Goal: Transaction & Acquisition: Purchase product/service

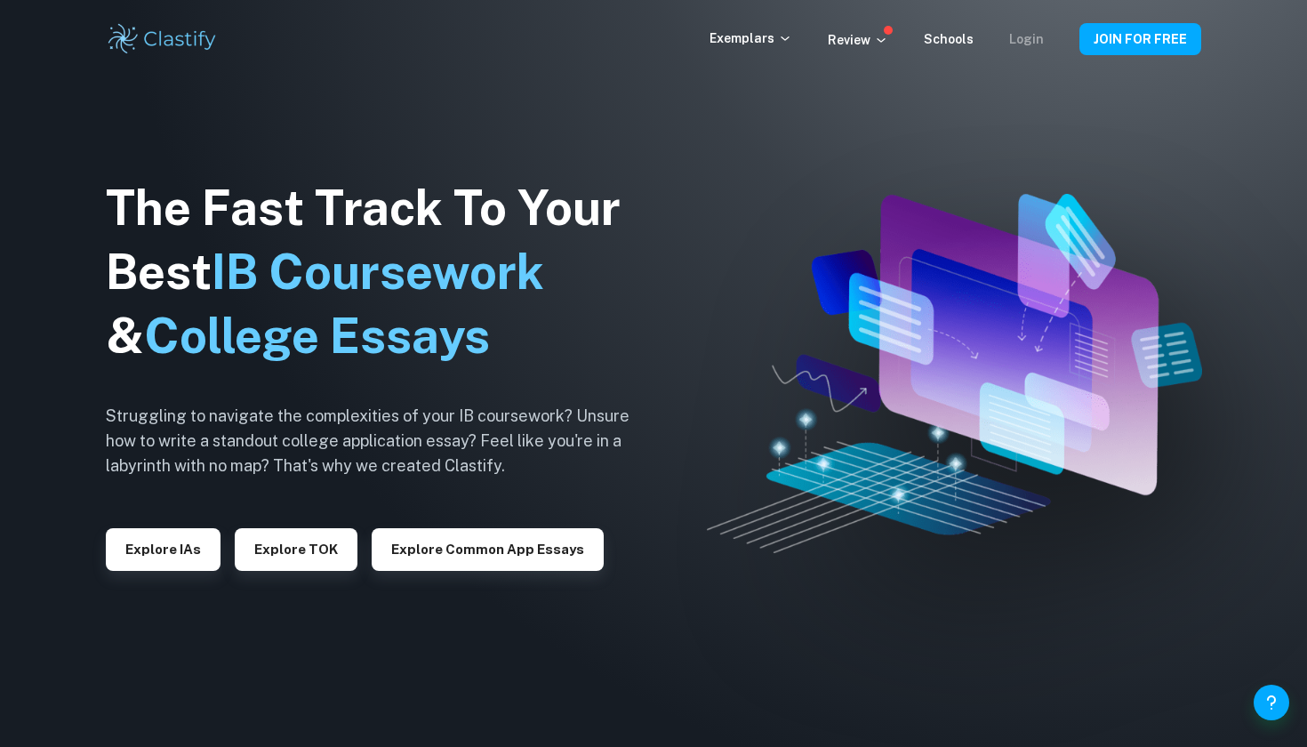
click at [1026, 36] on link "Login" at bounding box center [1026, 39] width 35 height 14
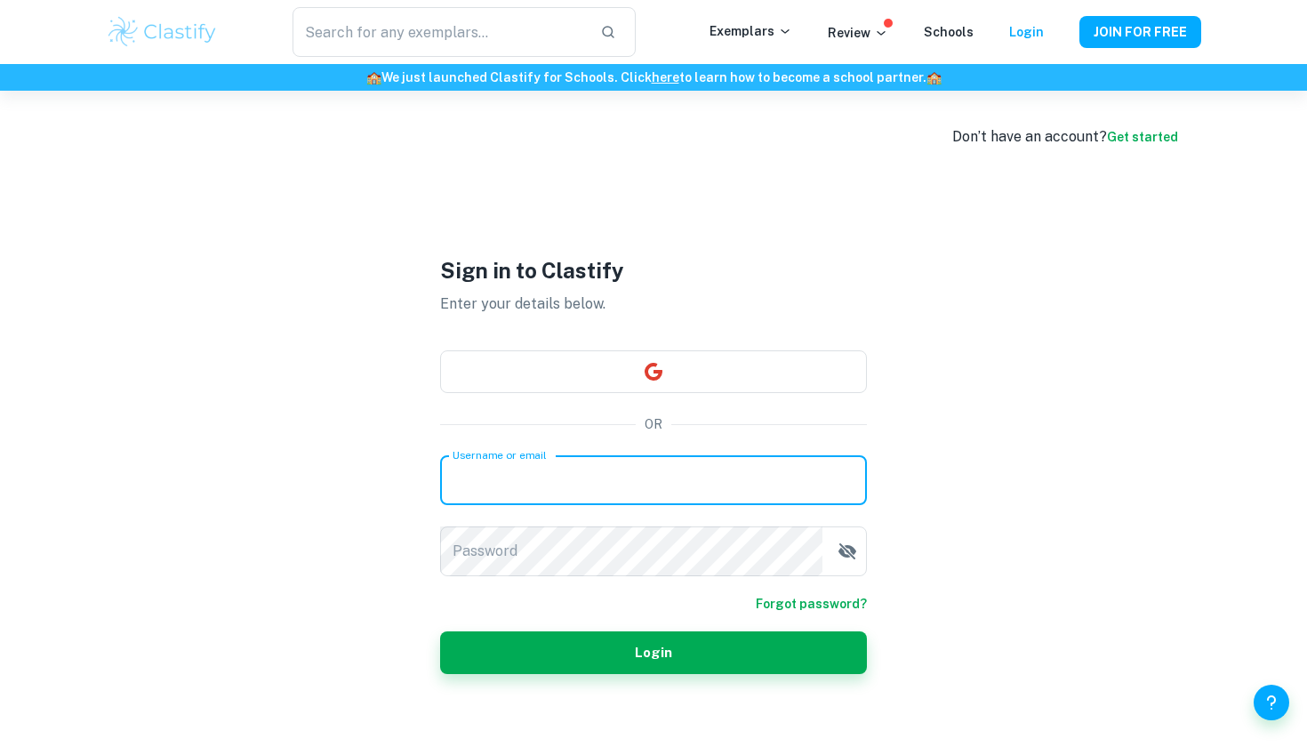
type input "[PERSON_NAME][EMAIL_ADDRESS][PERSON_NAME][DOMAIN_NAME]"
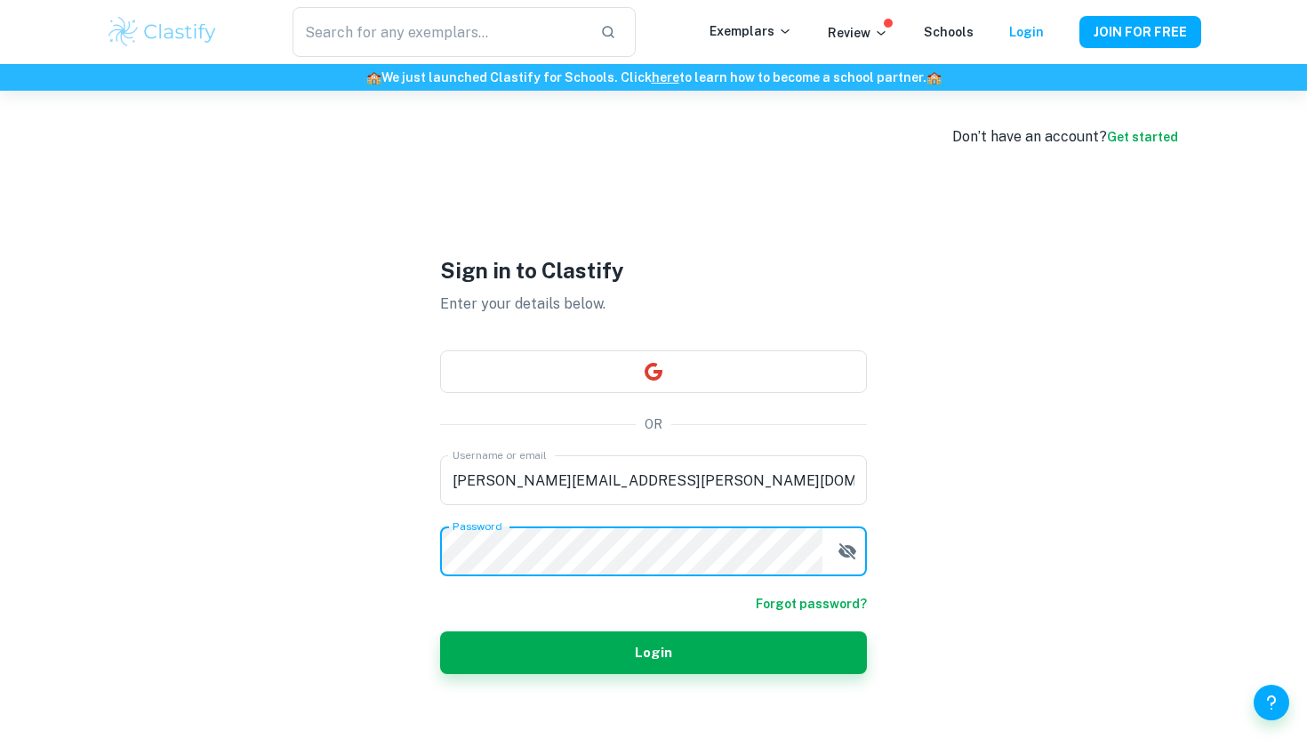
click at [852, 548] on icon "button" at bounding box center [847, 551] width 18 height 16
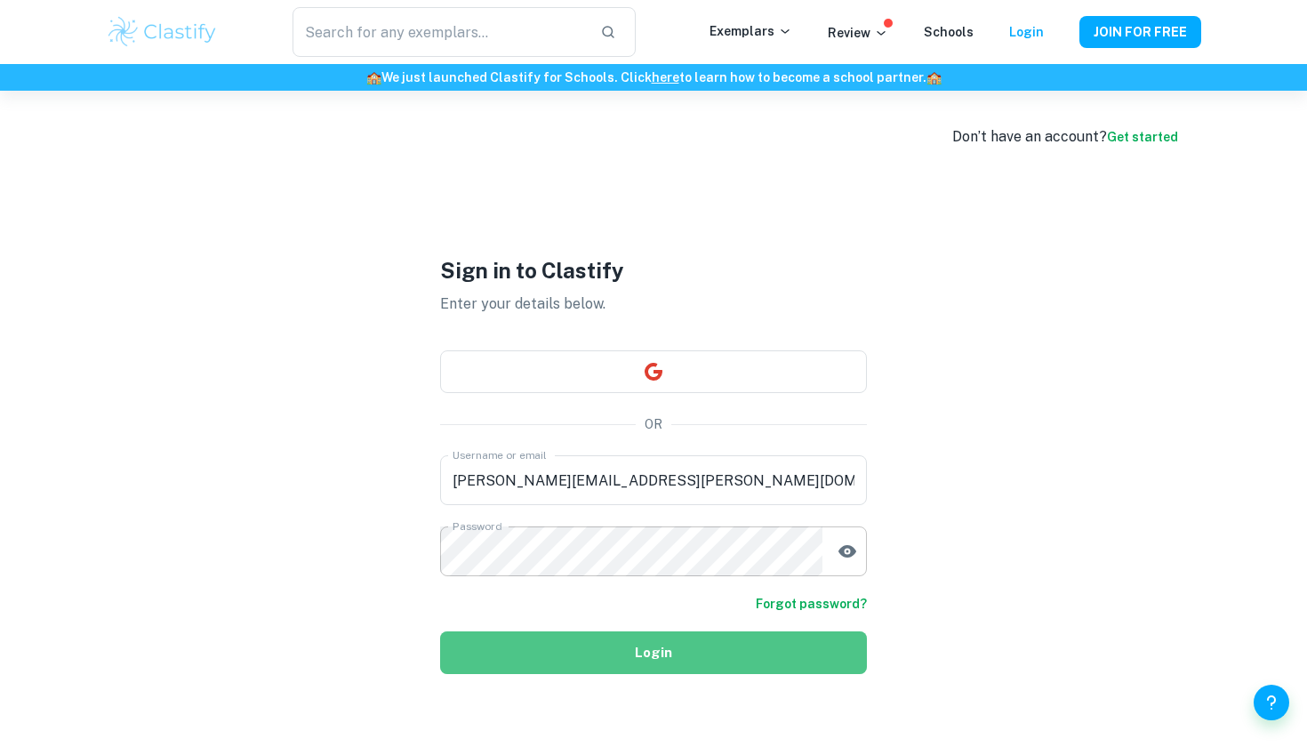
click at [757, 655] on button "Login" at bounding box center [653, 652] width 427 height 43
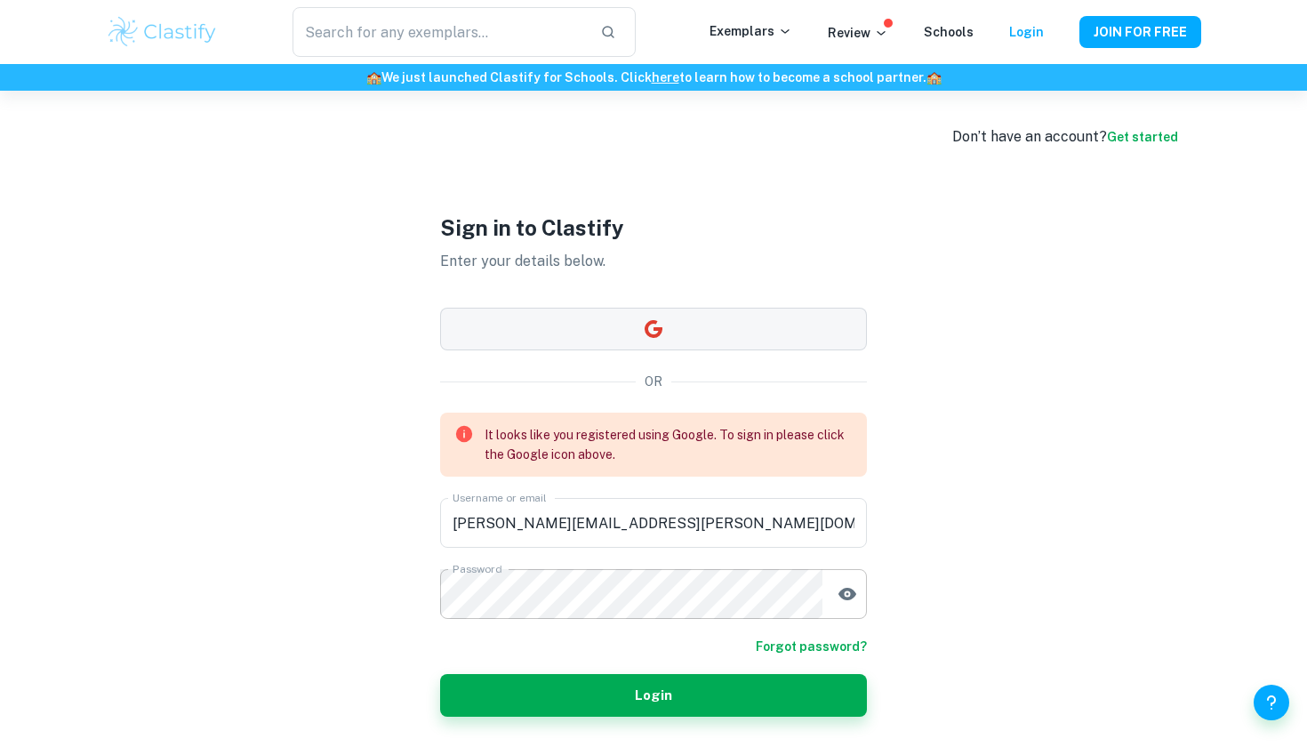
click at [602, 336] on button "button" at bounding box center [653, 329] width 427 height 43
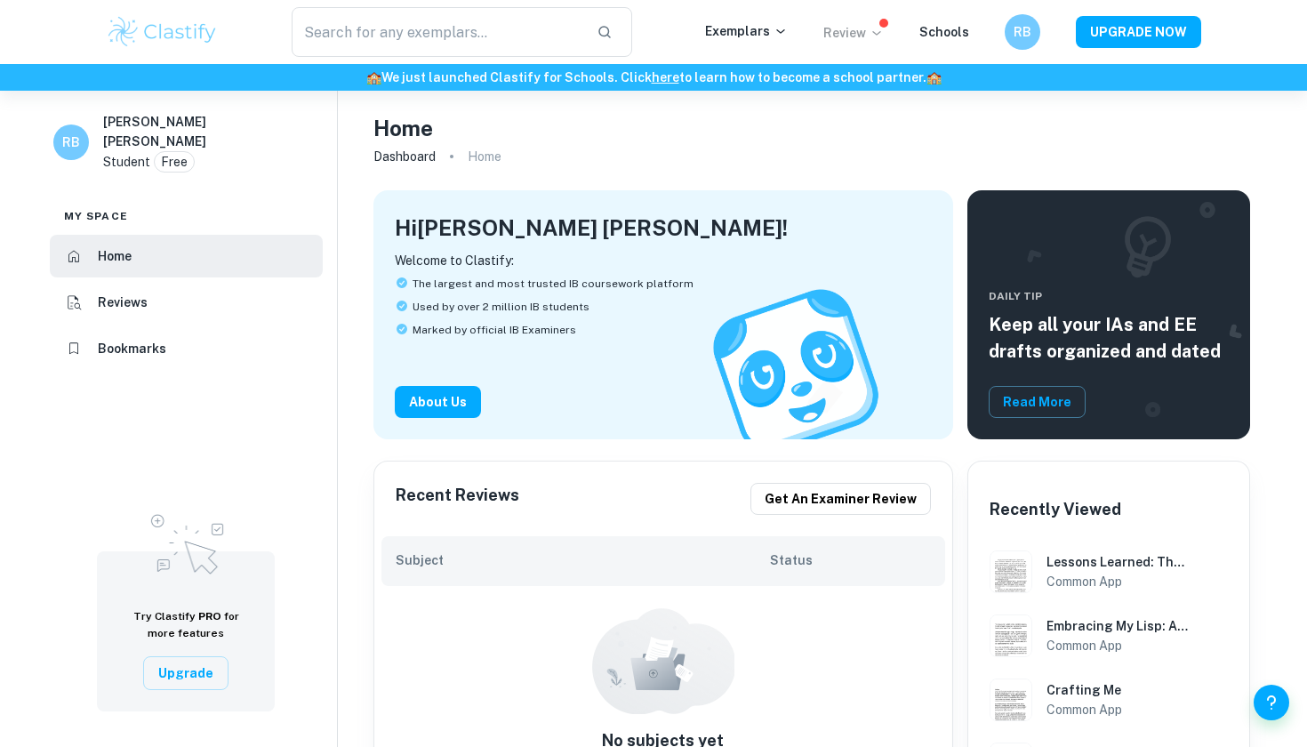
click at [876, 33] on icon at bounding box center [876, 33] width 14 height 14
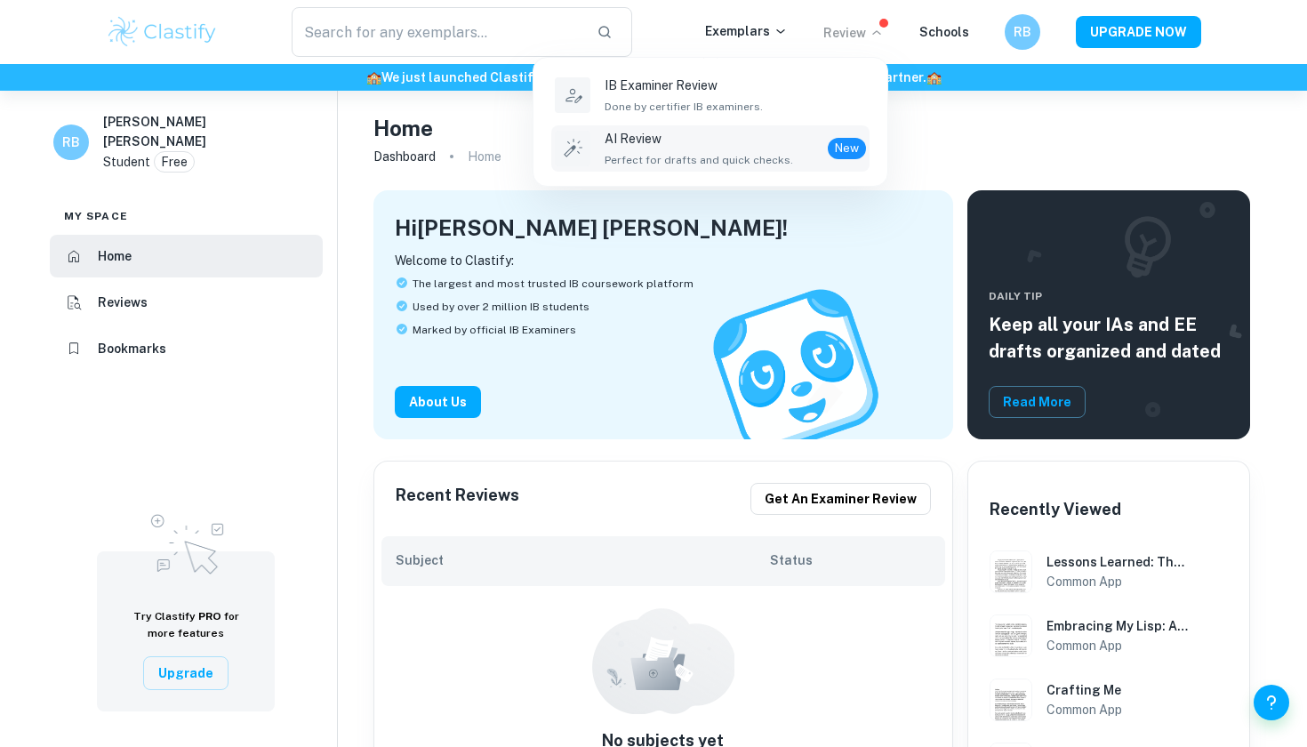
click at [711, 131] on p "AI Review" at bounding box center [698, 139] width 188 height 20
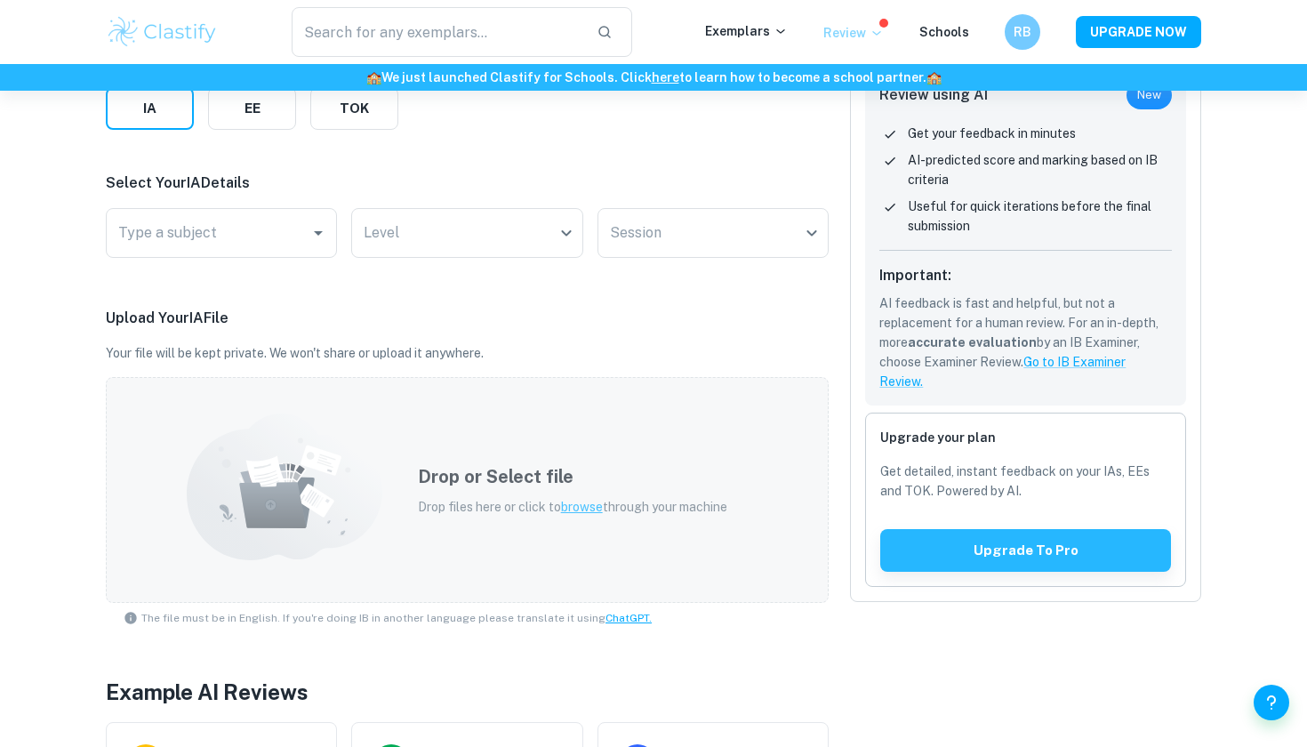
scroll to position [264, 0]
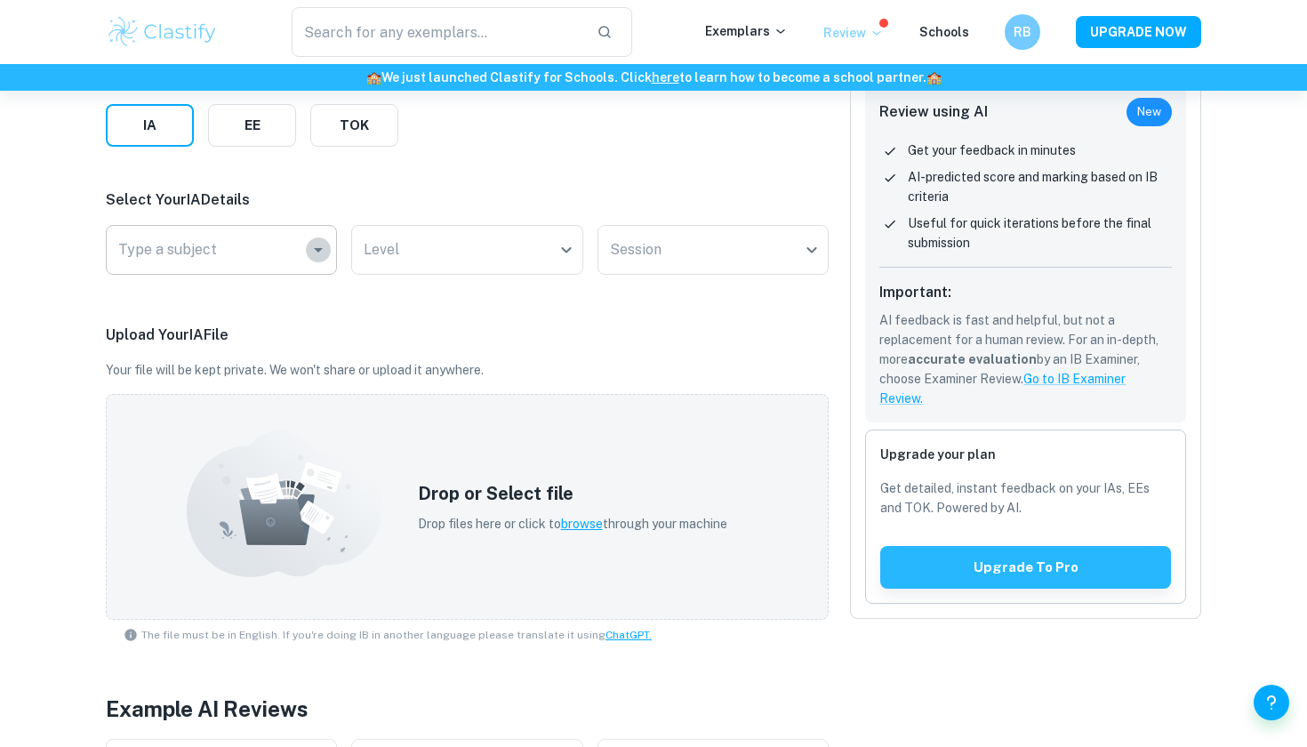
click at [323, 252] on icon "Open" at bounding box center [318, 249] width 21 height 21
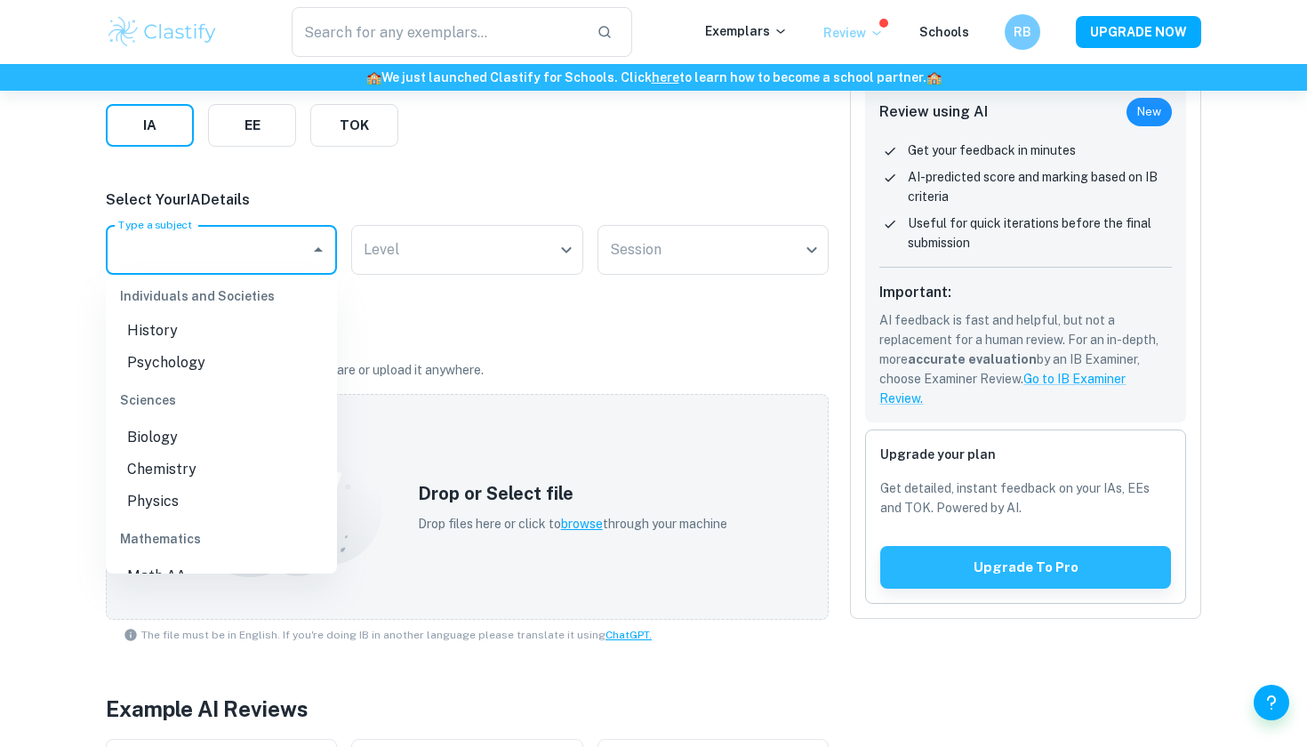
scroll to position [453, 0]
click at [241, 415] on li "Biology" at bounding box center [221, 431] width 231 height 32
type input "Biology"
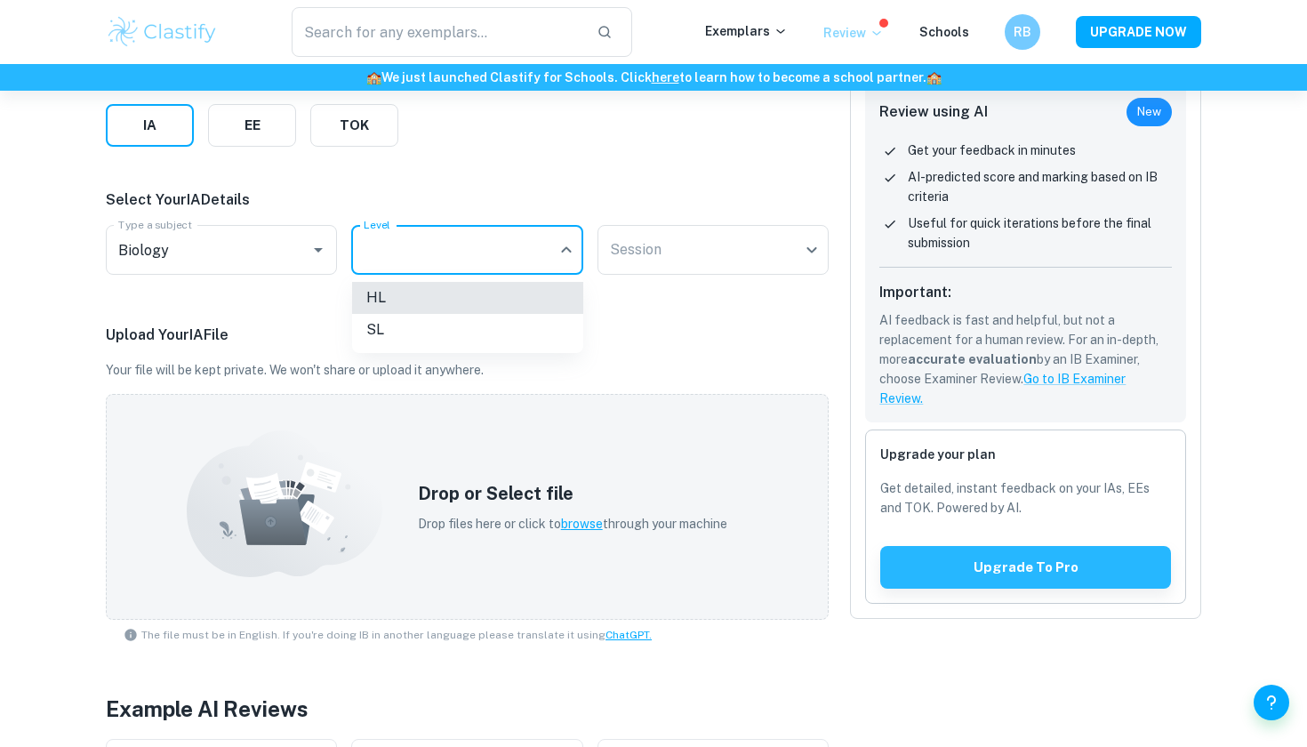
click at [367, 261] on body "We value your privacy We use cookies to enhance your browsing experience, serve…" at bounding box center [653, 200] width 1307 height 747
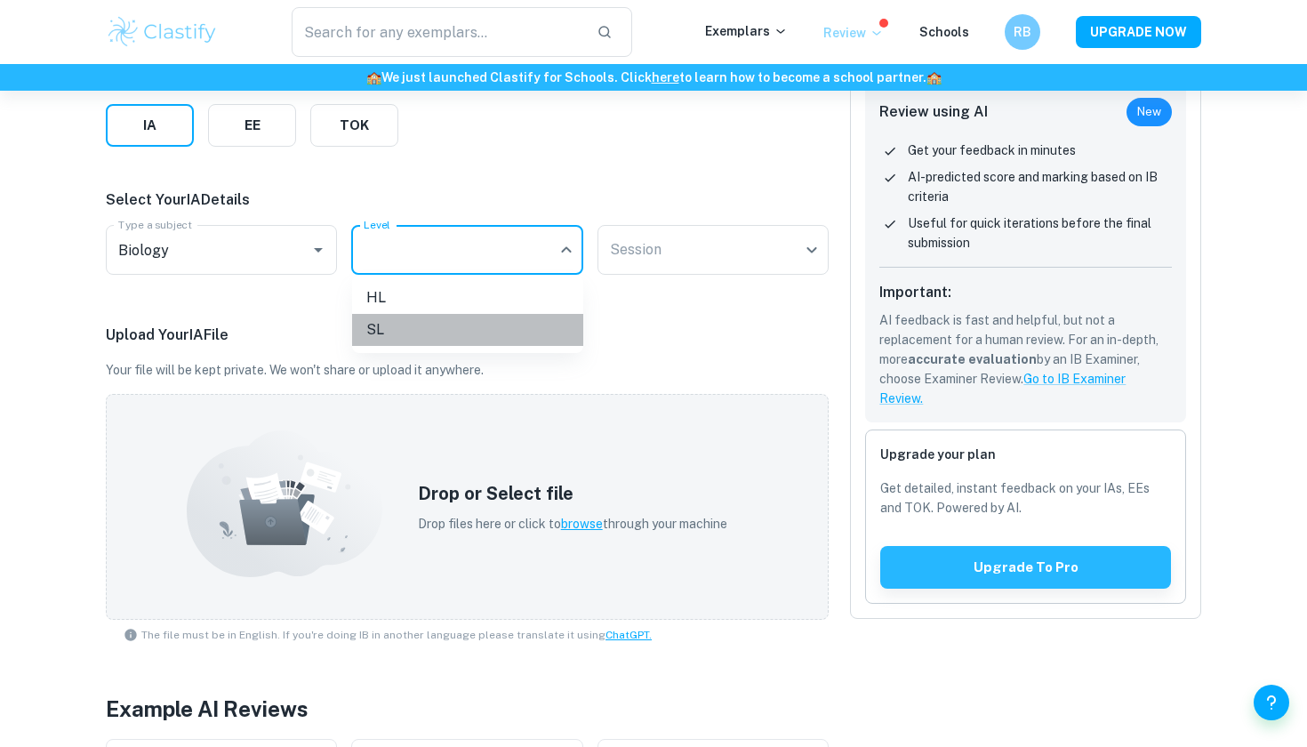
click at [392, 325] on li "SL" at bounding box center [467, 330] width 231 height 32
type input "SL"
click at [626, 253] on body "We value your privacy We use cookies to enhance your browsing experience, serve…" at bounding box center [653, 200] width 1307 height 747
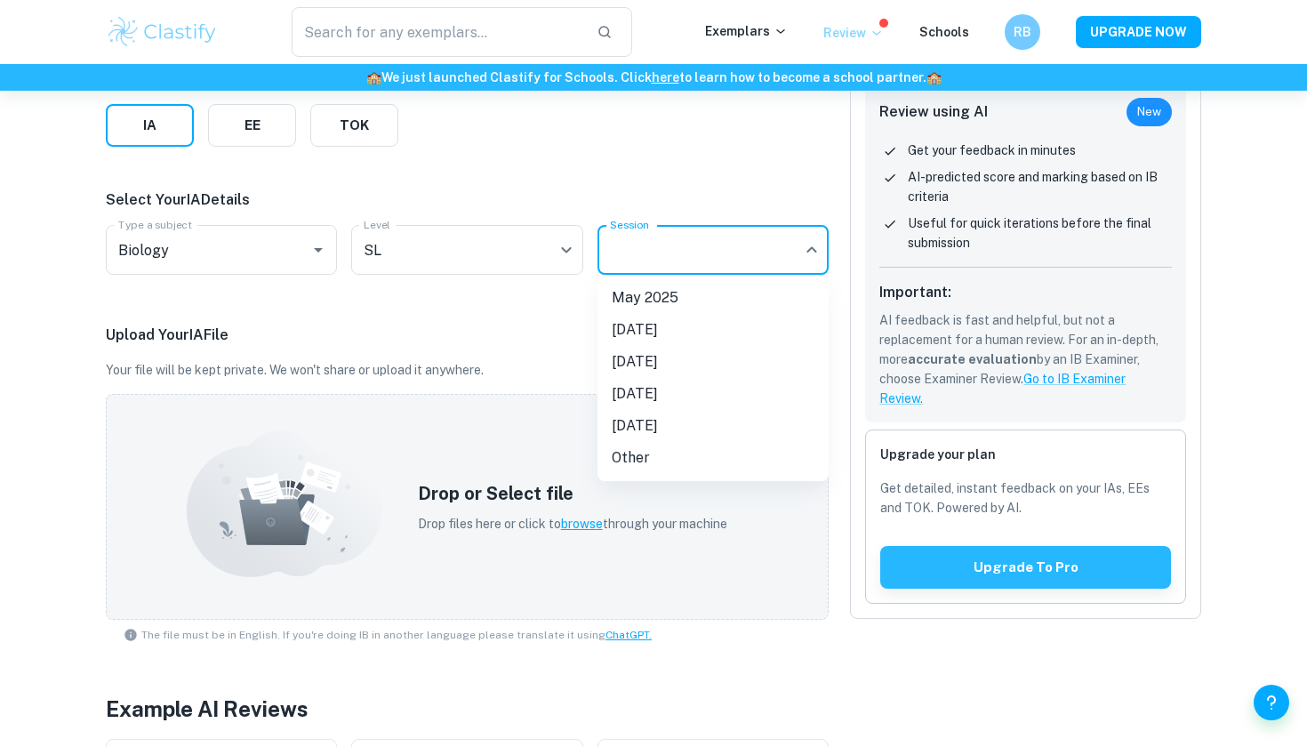
click at [671, 366] on li "[DATE]" at bounding box center [712, 362] width 231 height 32
type input "M26"
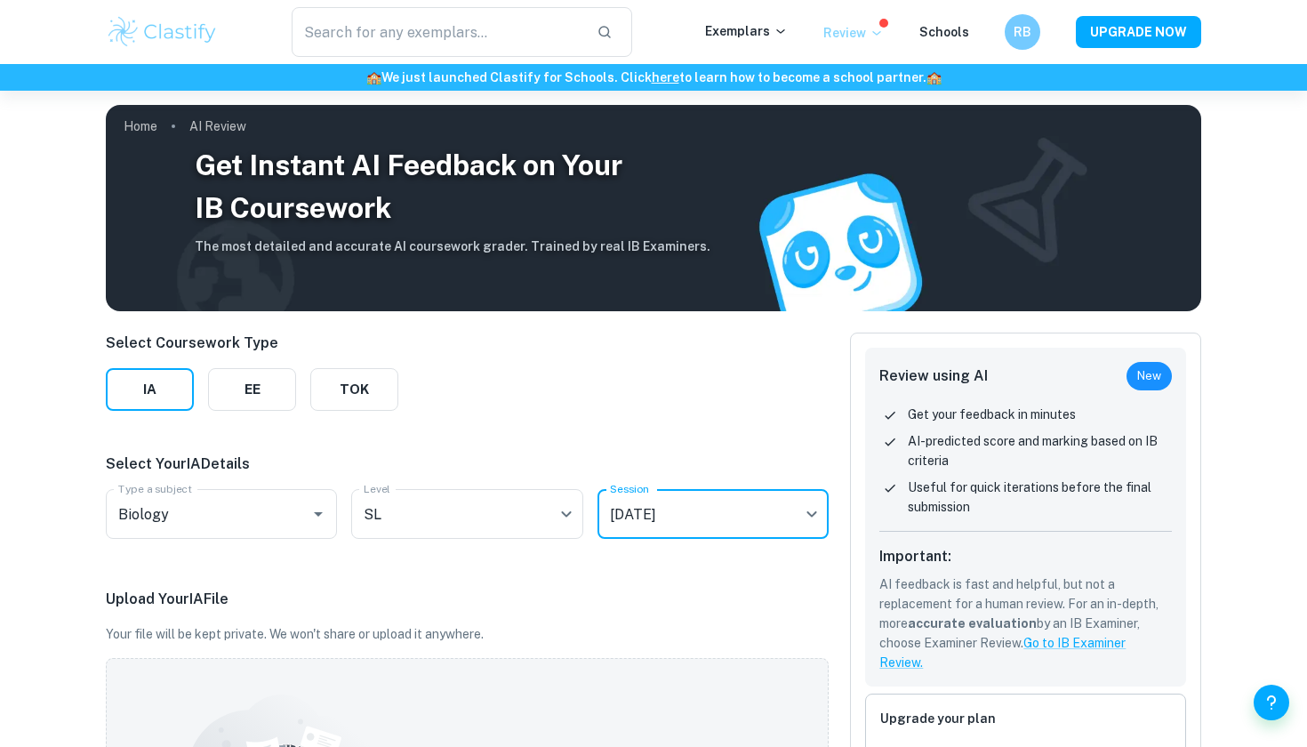
scroll to position [0, 0]
click at [840, 41] on p "Review" at bounding box center [853, 33] width 60 height 20
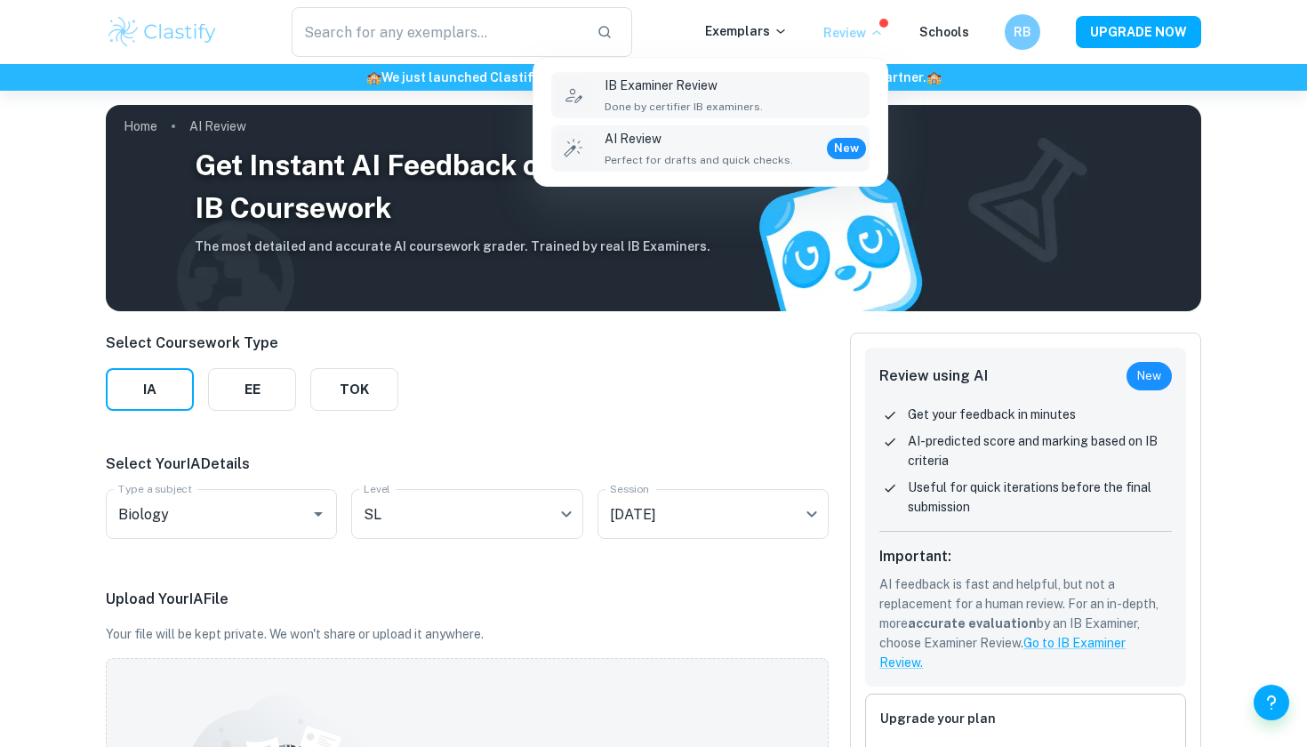
click at [735, 83] on p "IB Examiner Review" at bounding box center [683, 86] width 158 height 20
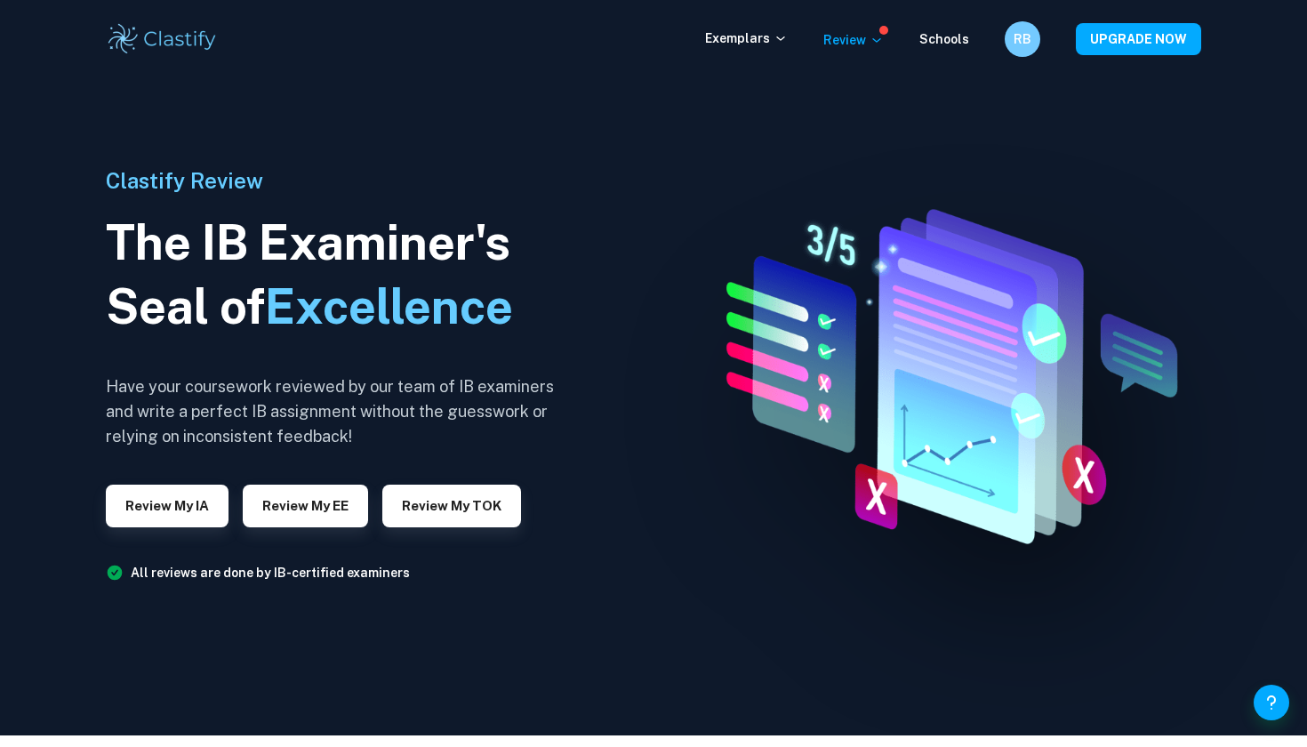
scroll to position [129, 0]
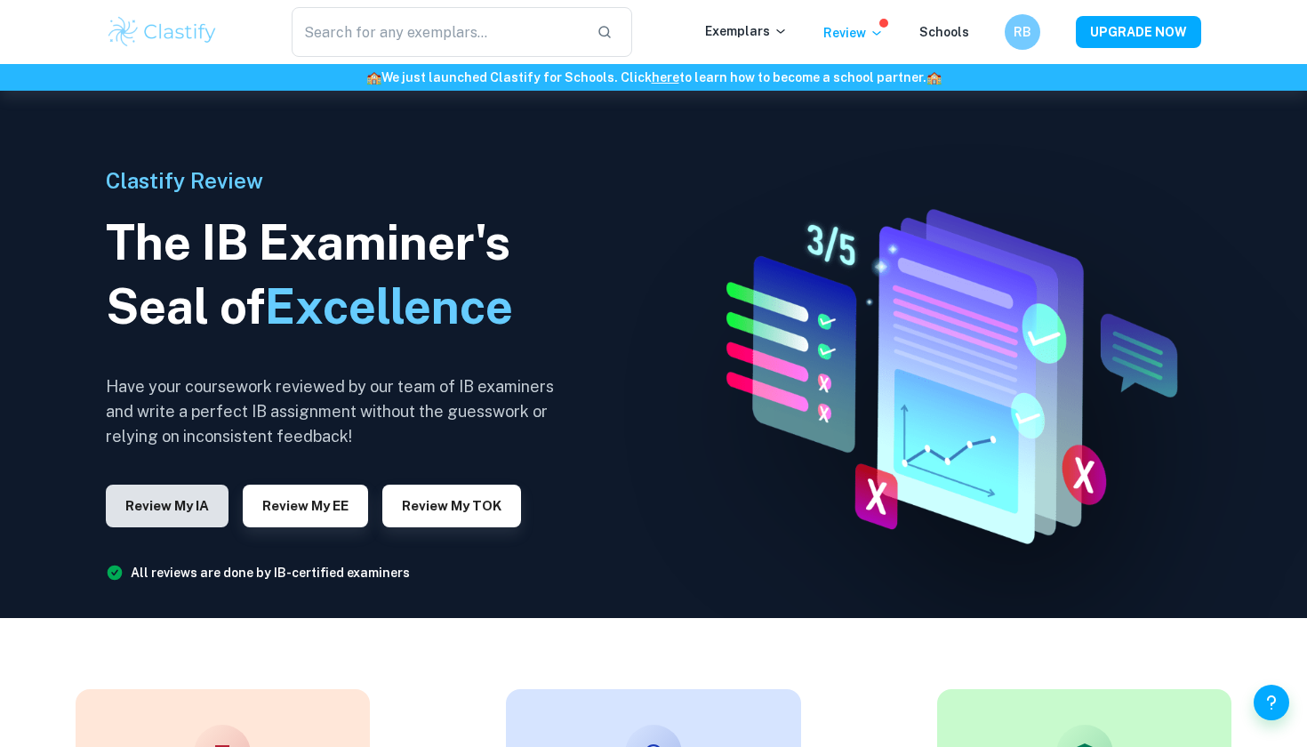
click at [173, 508] on button "Review my IA" at bounding box center [167, 505] width 123 height 43
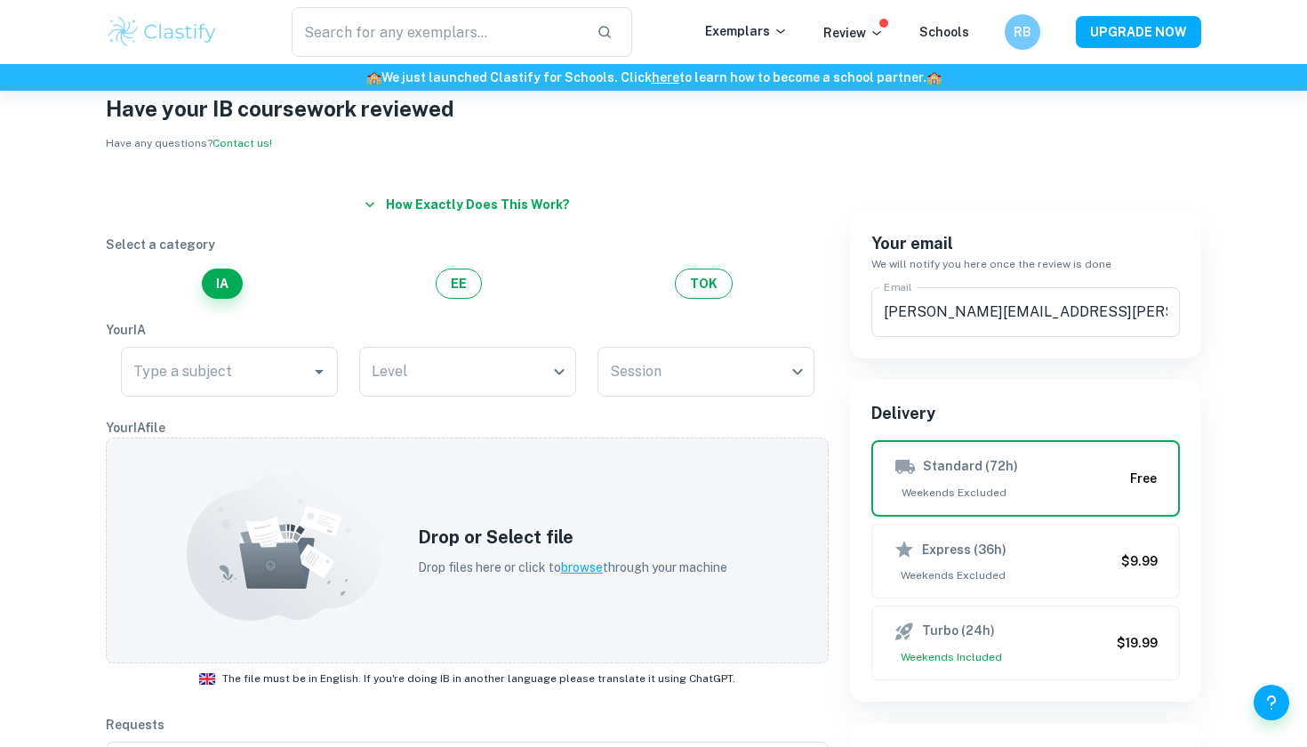
scroll to position [13, 0]
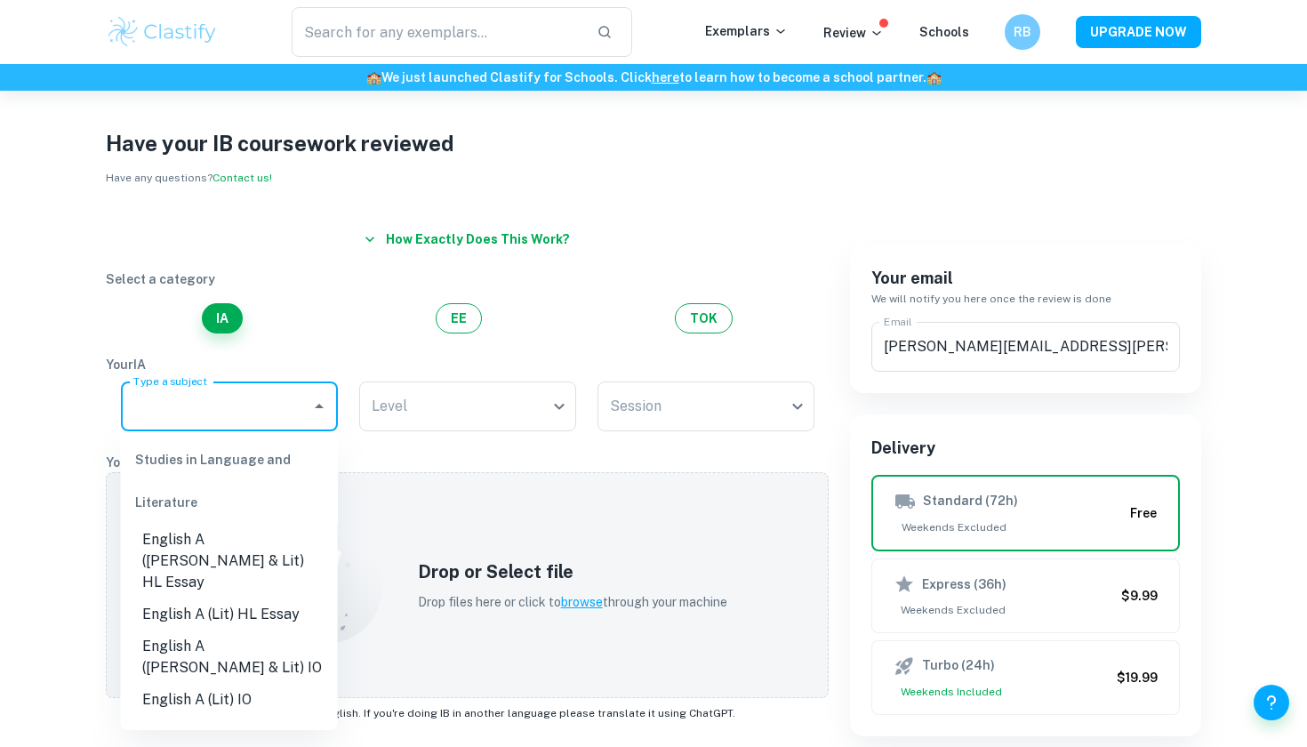
click at [273, 401] on input "Type a subject" at bounding box center [216, 406] width 174 height 34
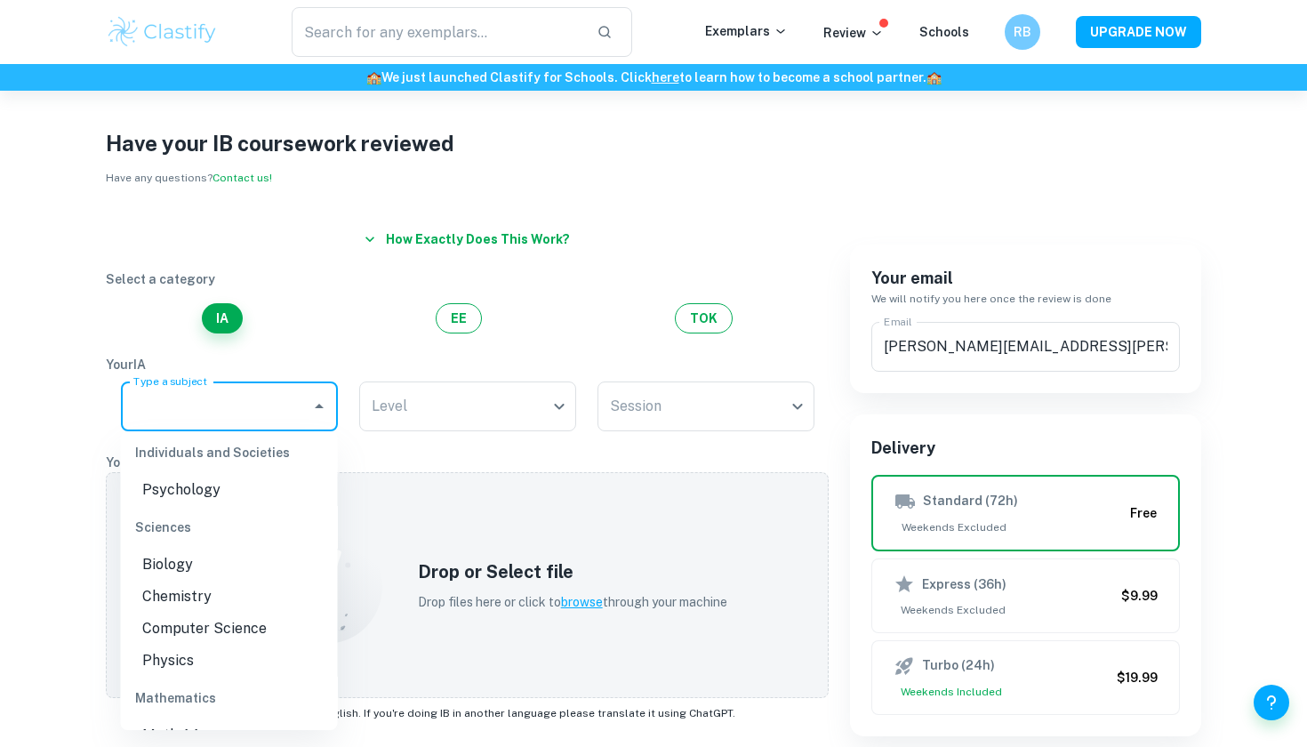
scroll to position [531, 0]
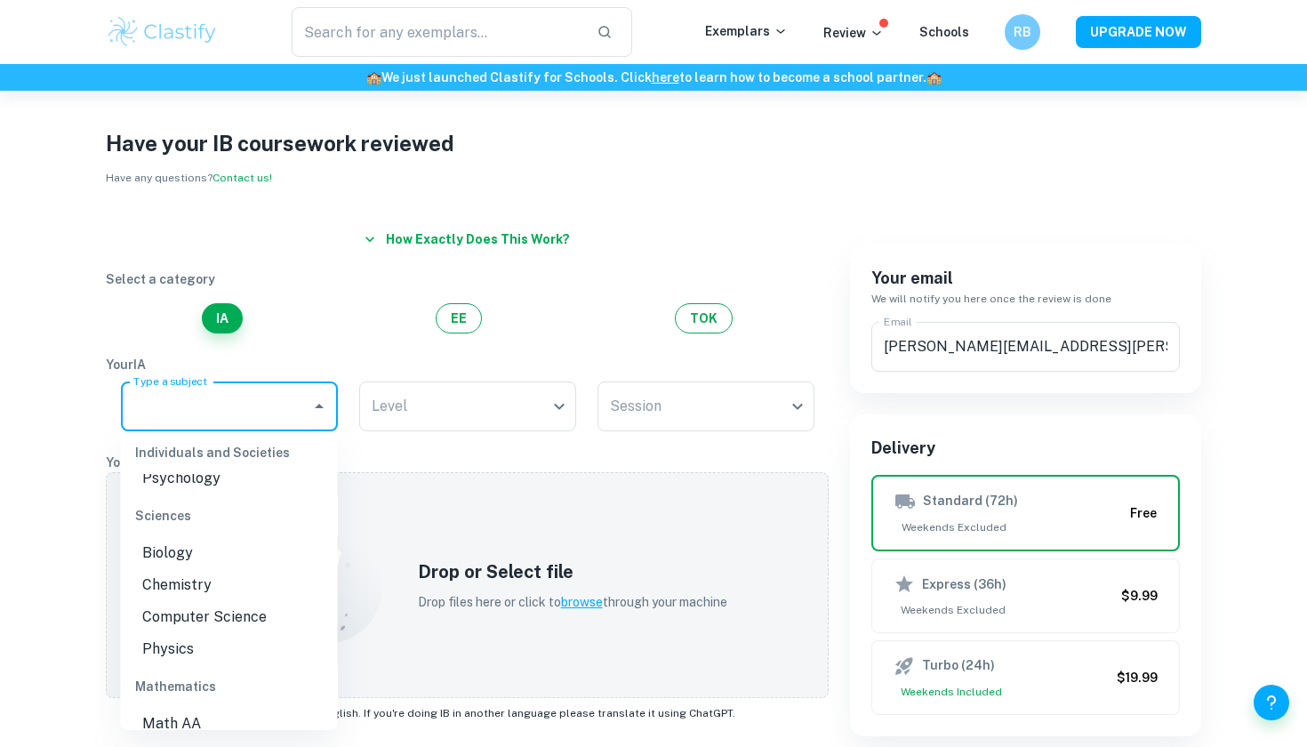
click at [203, 537] on li "Biology" at bounding box center [229, 553] width 217 height 32
type input "Biology"
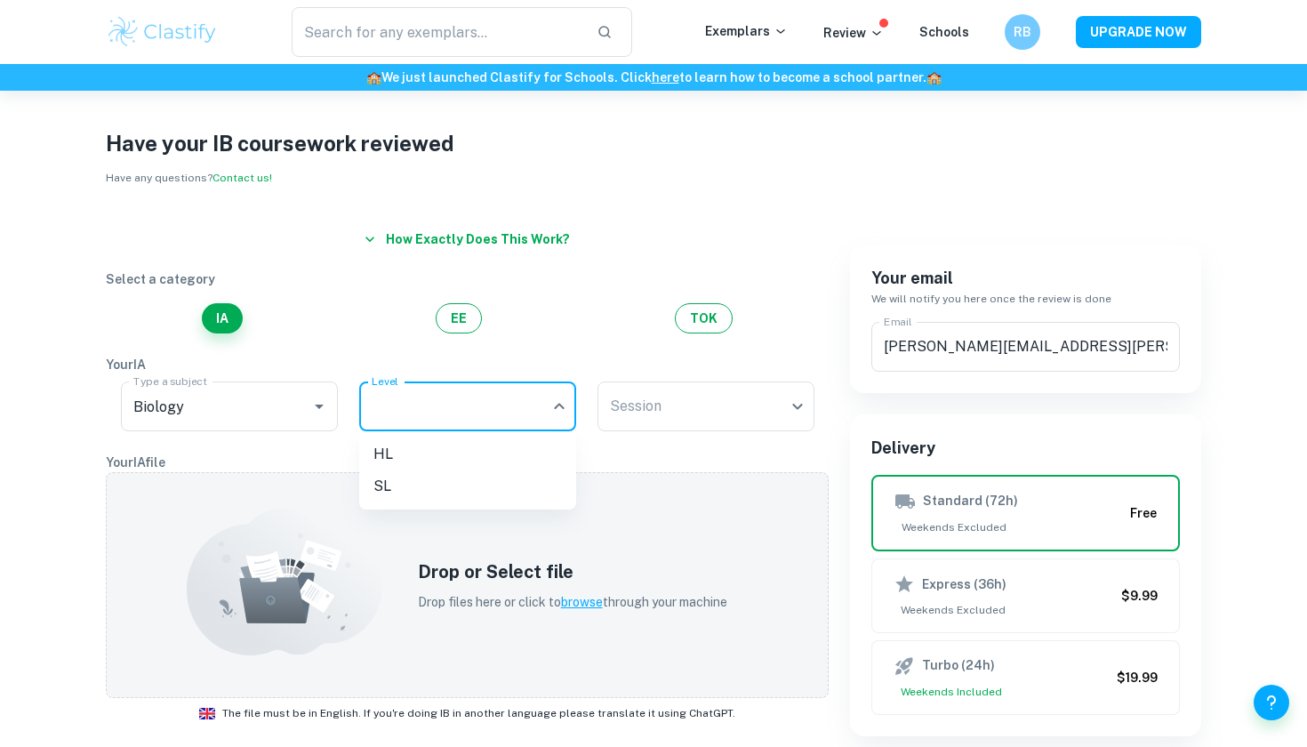
click at [385, 412] on body "We value your privacy We use cookies to enhance your browsing experience, serve…" at bounding box center [653, 450] width 1307 height 747
click at [410, 481] on li "SL" at bounding box center [467, 486] width 217 height 32
type input "SL"
click at [628, 397] on body "We value your privacy We use cookies to enhance your browsing experience, serve…" at bounding box center [653, 450] width 1307 height 747
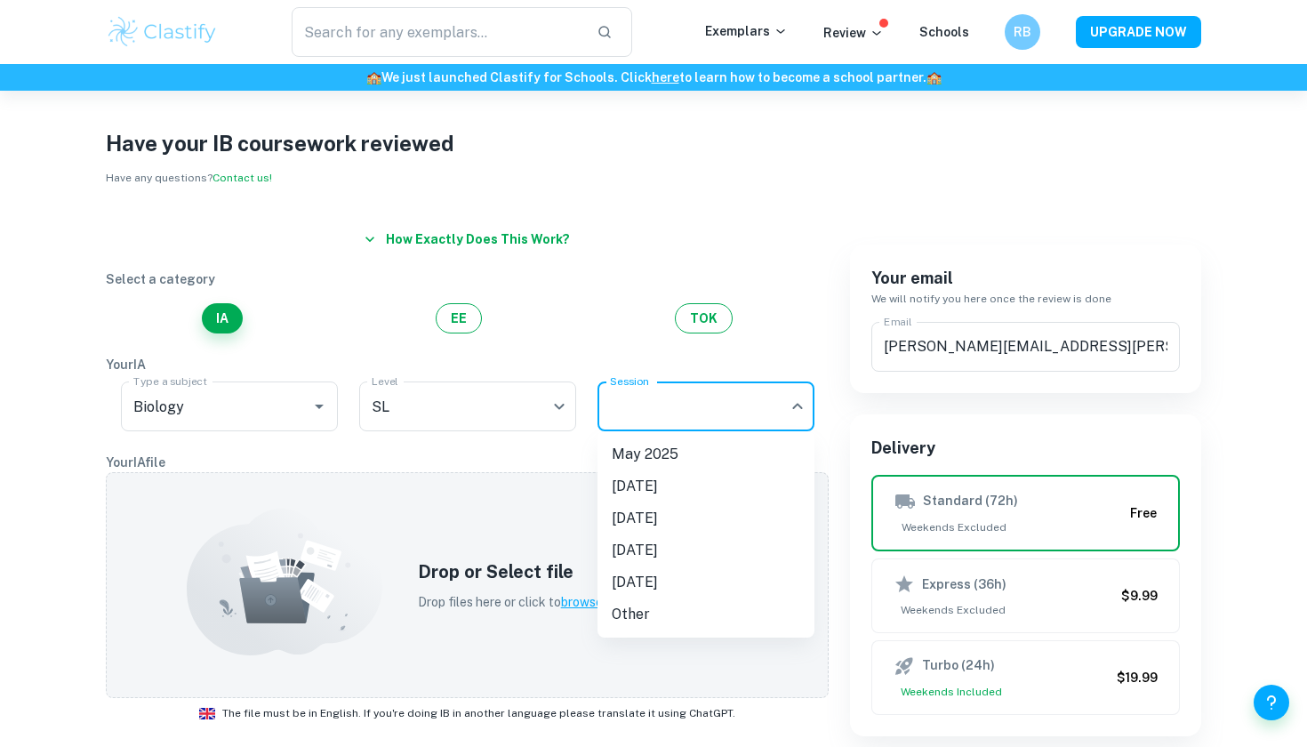
click at [662, 516] on li "May 2026" at bounding box center [705, 518] width 217 height 32
type input "M26"
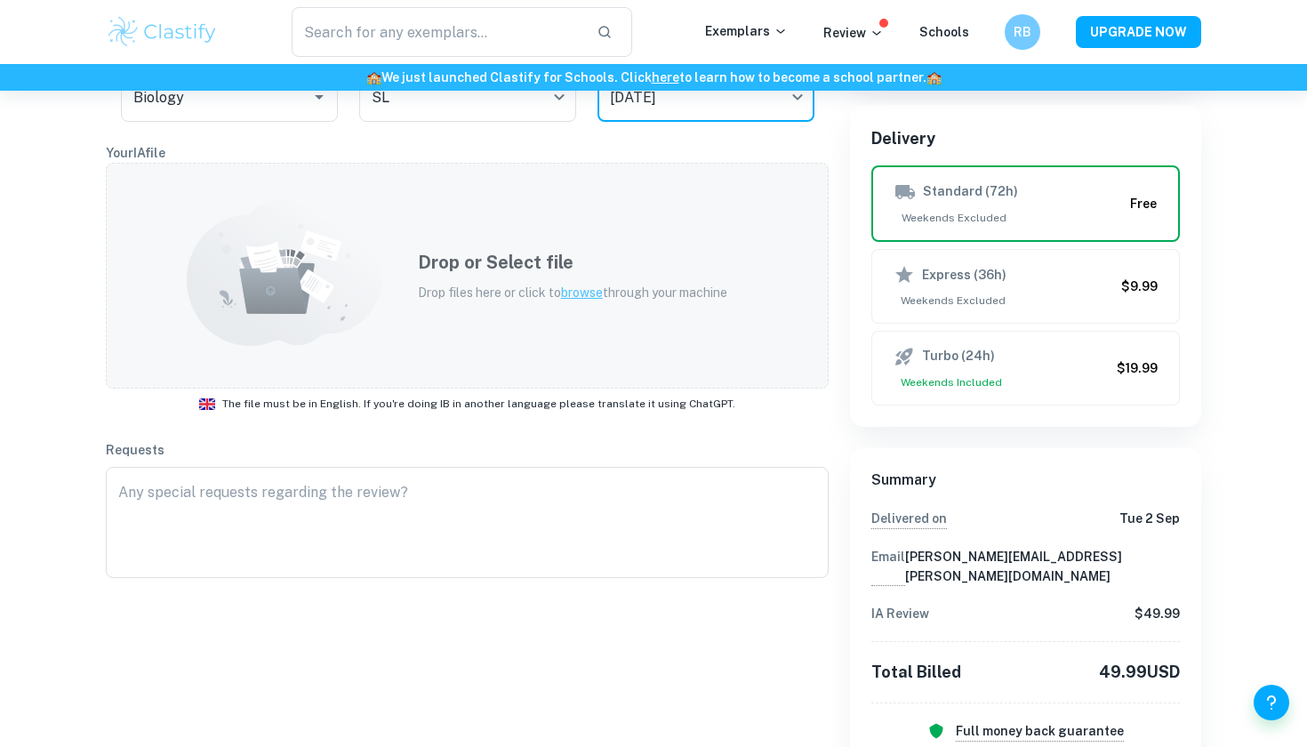
scroll to position [406, 0]
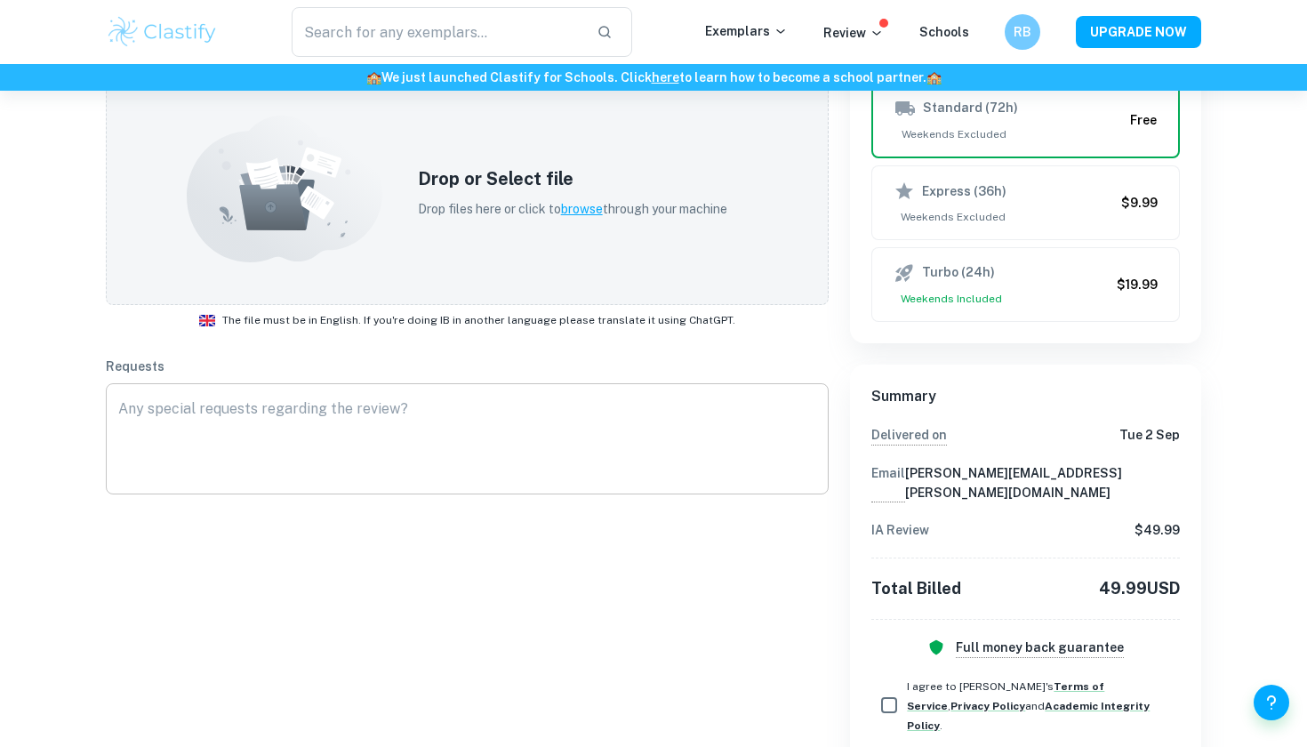
click at [308, 425] on textarea at bounding box center [467, 439] width 698 height 82
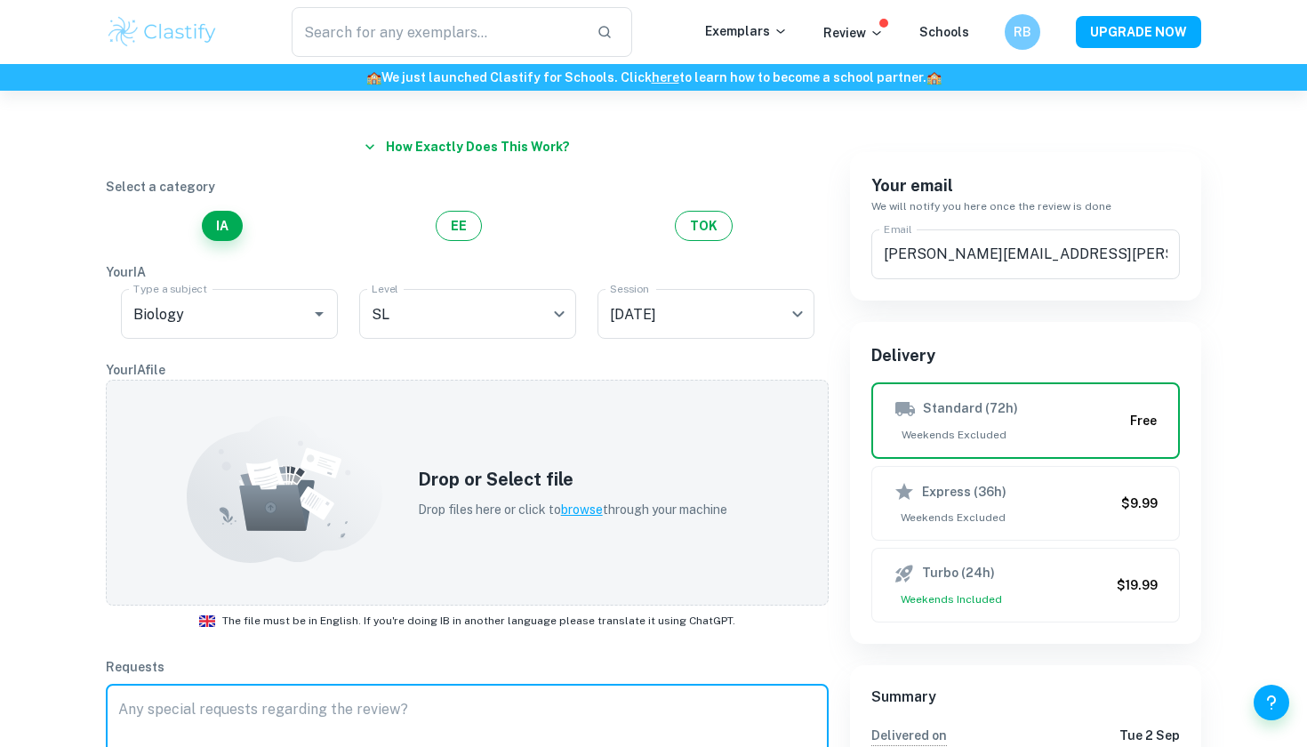
scroll to position [102, 0]
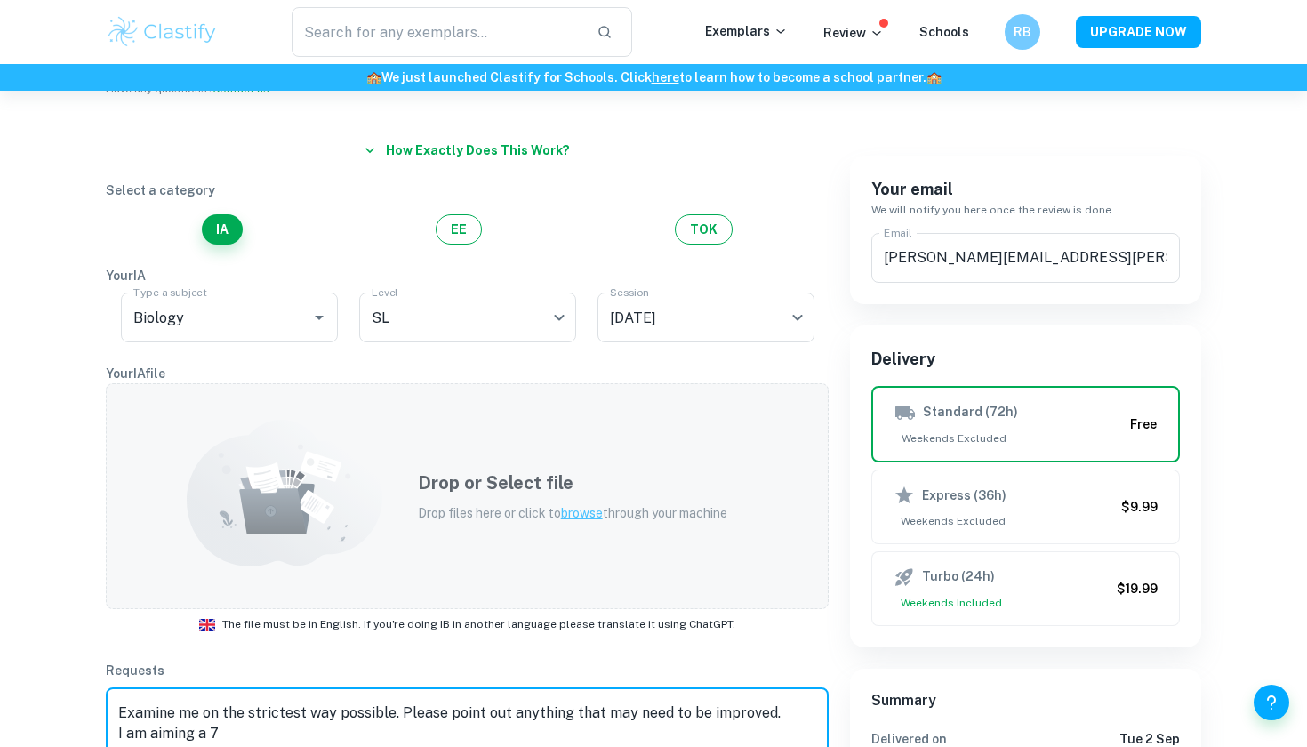
click at [556, 507] on p "Drop files here or click to browse through your machine" at bounding box center [572, 513] width 309 height 20
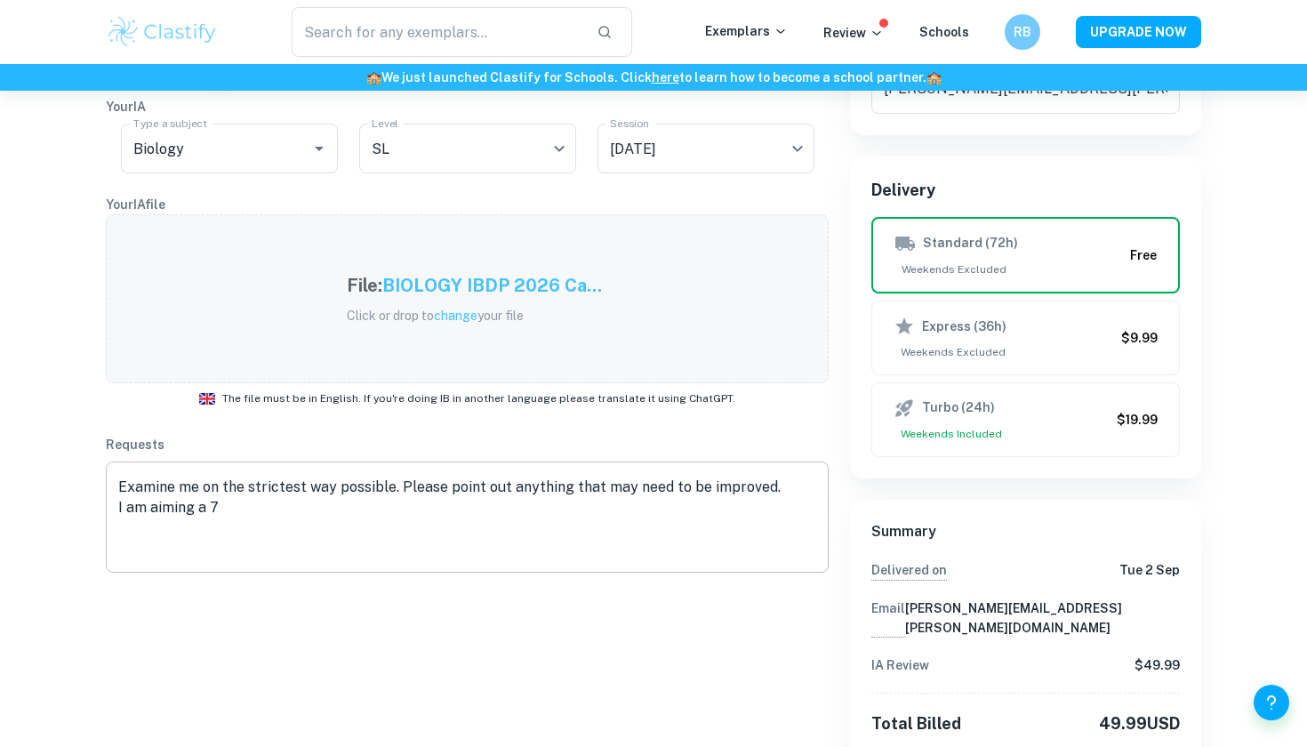
scroll to position [267, 0]
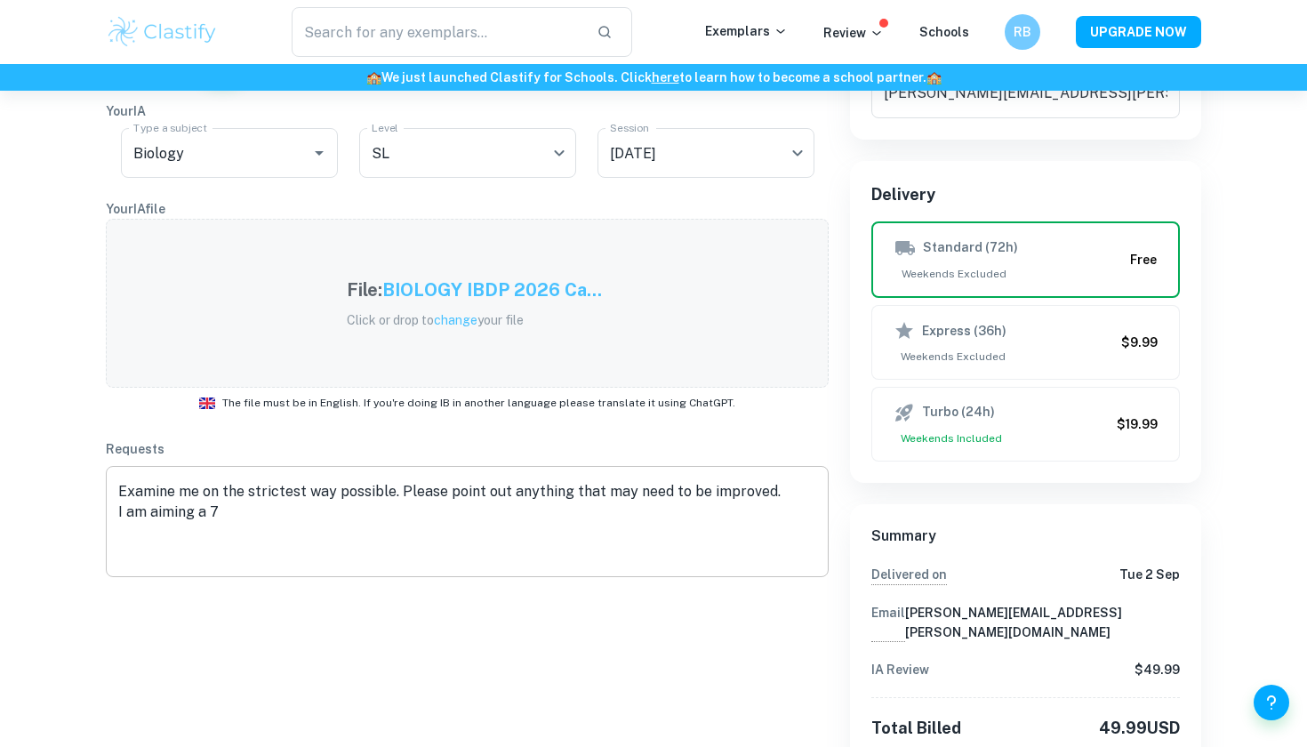
click at [646, 548] on textarea "Examine me on the strictest way possible. Please point out anything that may ne…" at bounding box center [467, 522] width 698 height 82
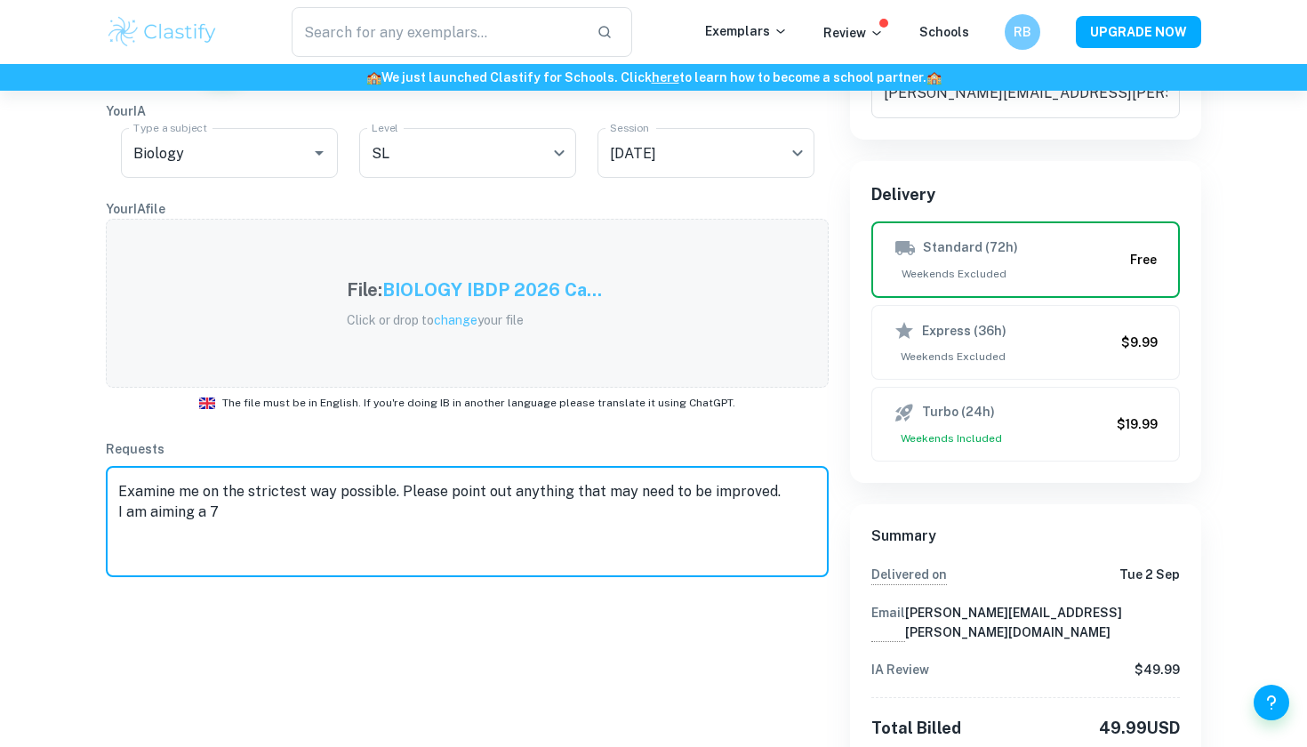
click at [204, 516] on textarea "Examine me on the strictest way possible. Please point out anything that may ne…" at bounding box center [467, 522] width 698 height 82
click at [201, 516] on textarea "Examine me on the strictest way possible. Please point out anything that may ne…" at bounding box center [467, 522] width 698 height 82
click at [332, 535] on textarea "Examine me on the strictest way possible. Please point out anything that may ne…" at bounding box center [467, 522] width 698 height 82
type textarea "Examine me on the strictest way possible. Please point out anything that may ne…"
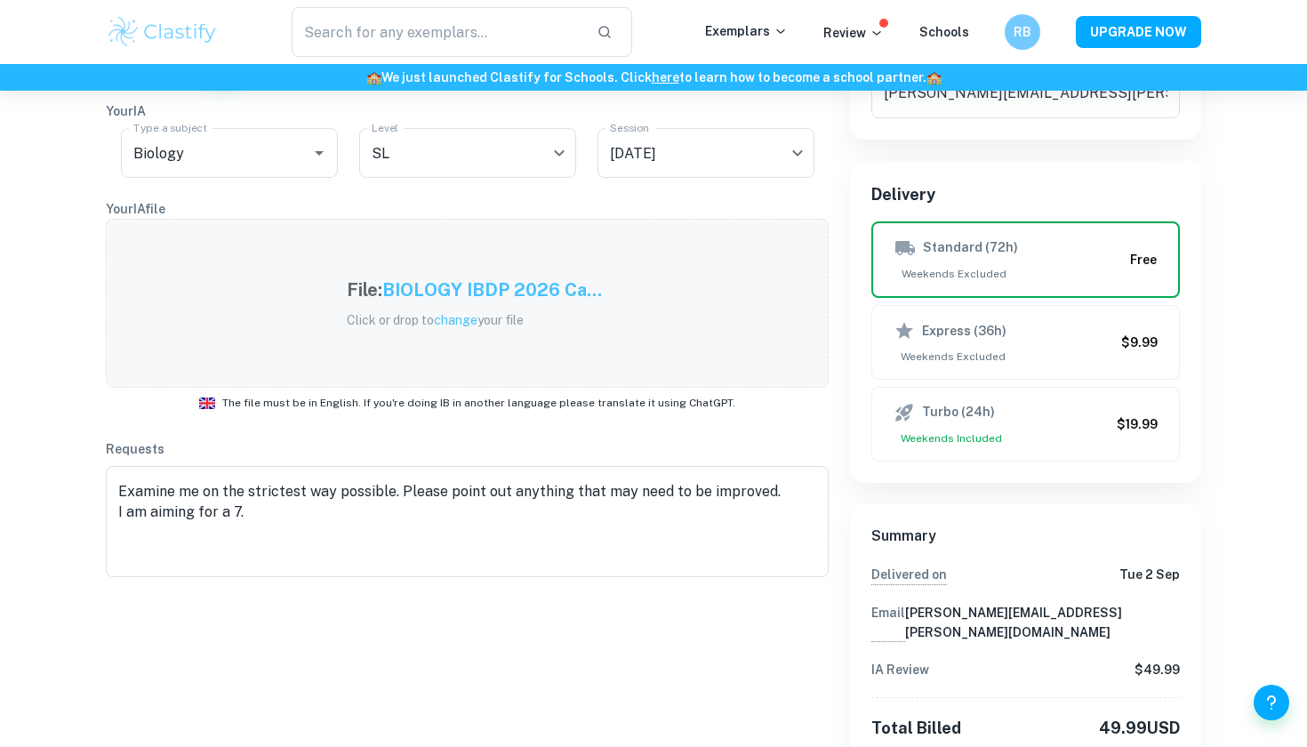
click at [500, 671] on div "How exactly does this work? Select a category IA EE TOK Your IA Type a subject …" at bounding box center [456, 499] width 744 height 1103
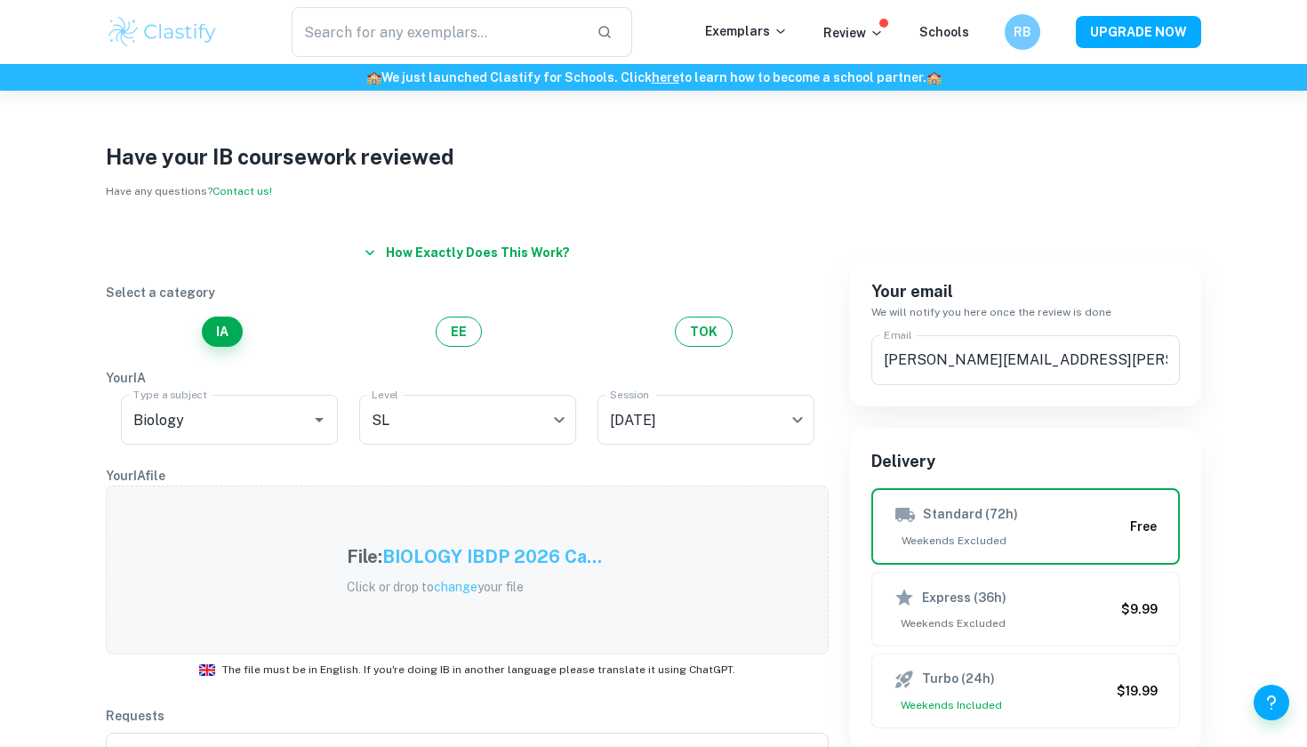
scroll to position [0, 0]
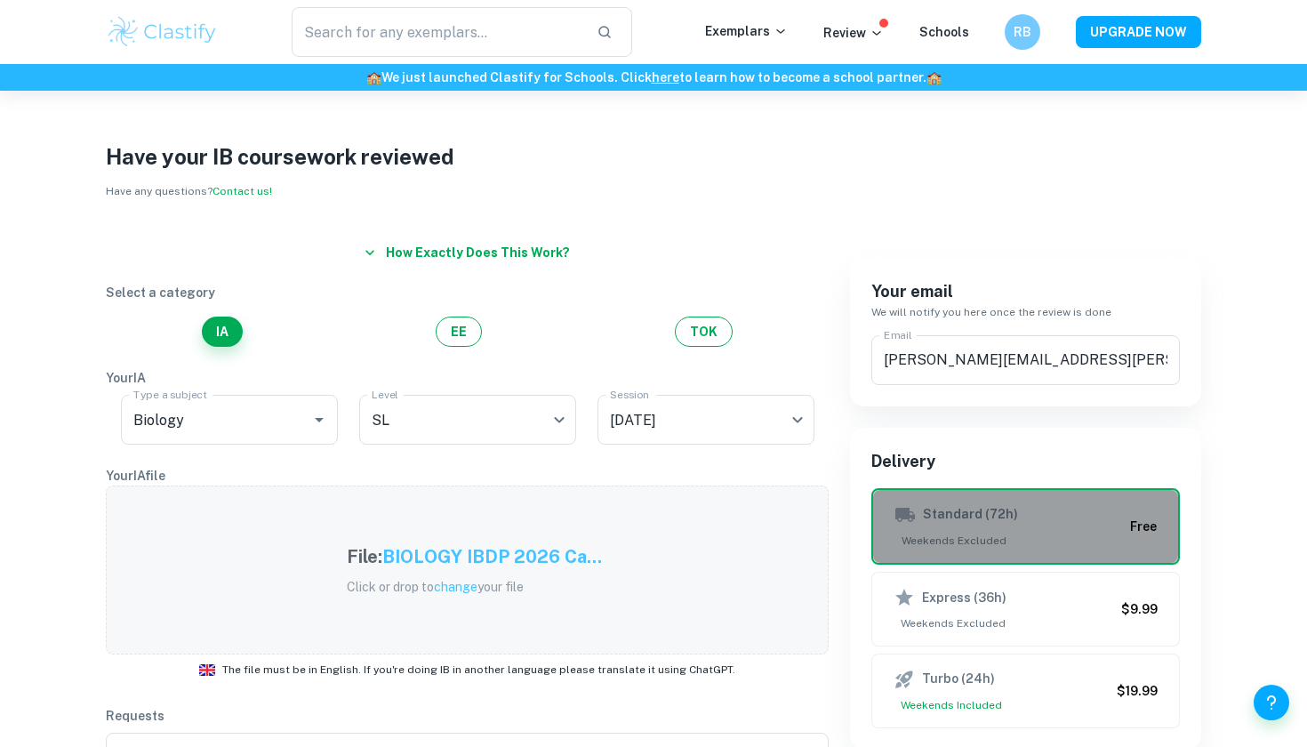
click at [1058, 501] on button "Standard (72h) Weekends Excluded Free" at bounding box center [1025, 526] width 308 height 76
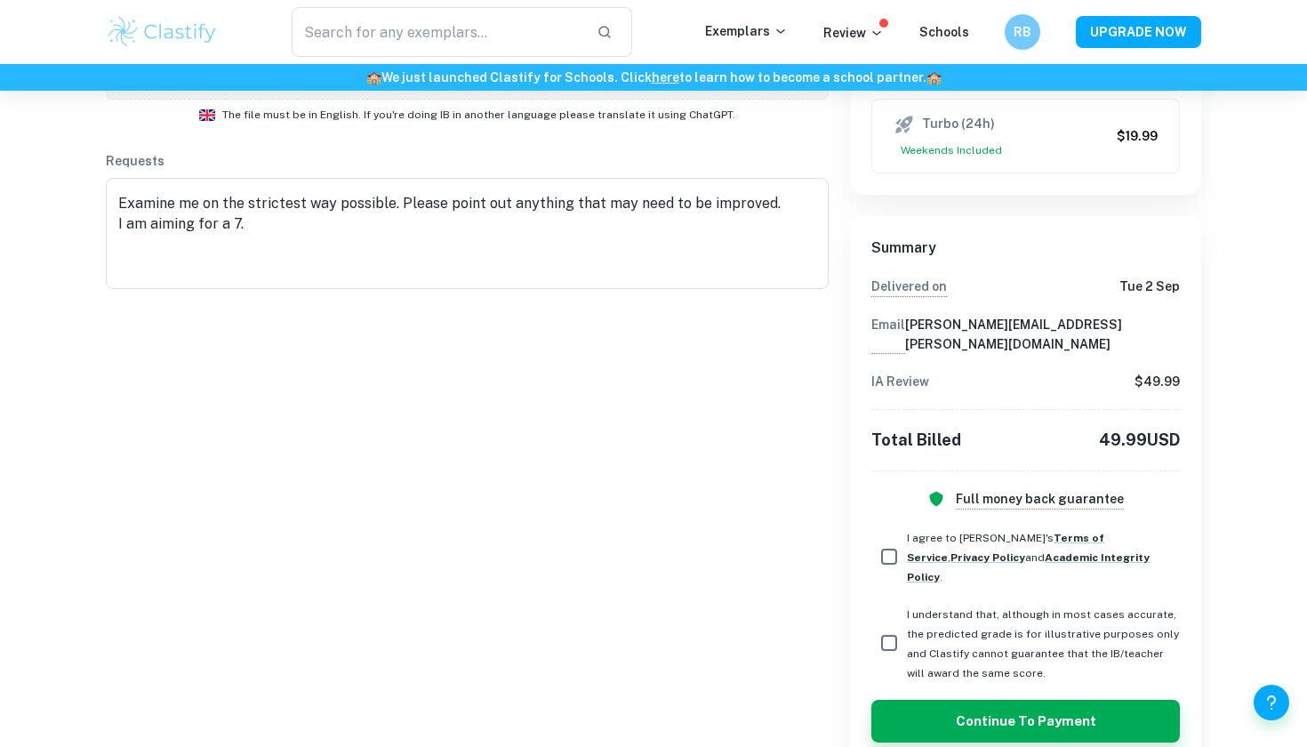
scroll to position [554, 0]
click at [880, 540] on input "I agree to Clastify's Terms of Service , Privacy Policy and Academic Integrity …" at bounding box center [889, 558] width 36 height 36
checkbox input "true"
click at [872, 626] on input "I understand that, although in most cases accurate, the predicted grade is for …" at bounding box center [889, 644] width 36 height 36
checkbox input "true"
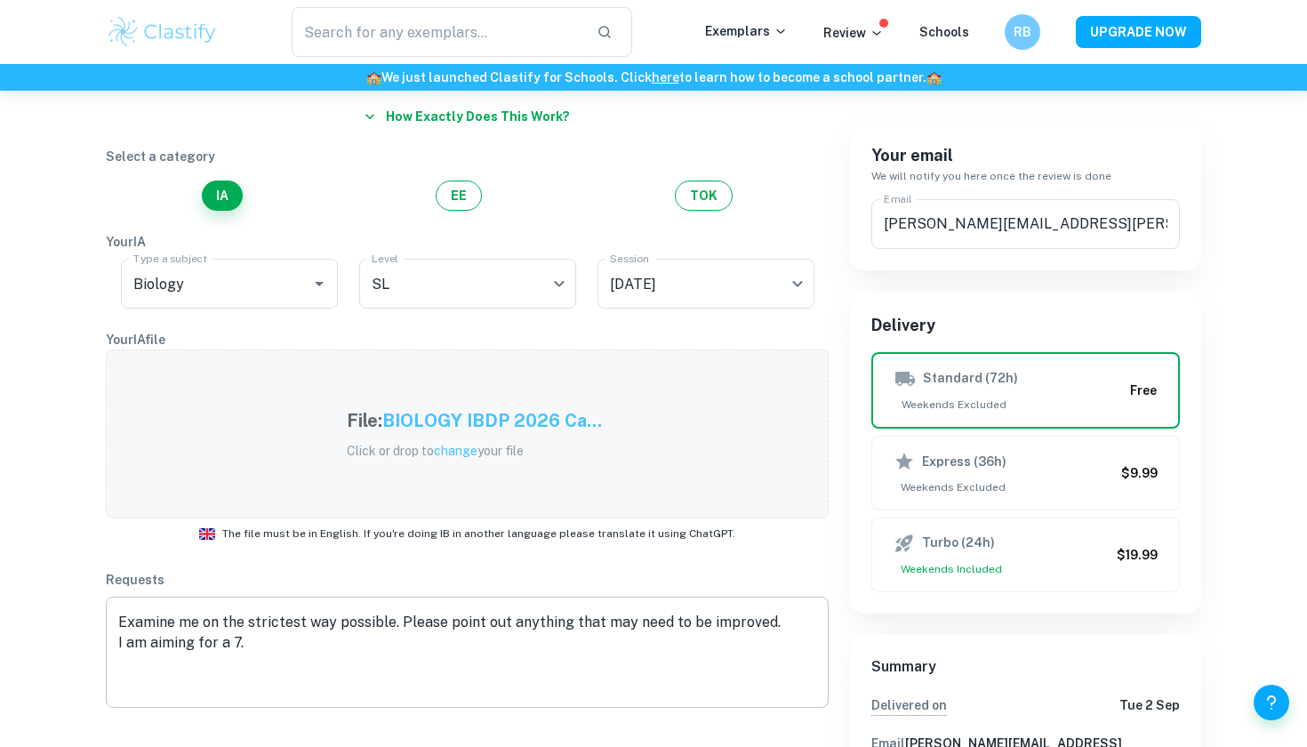
scroll to position [125, 0]
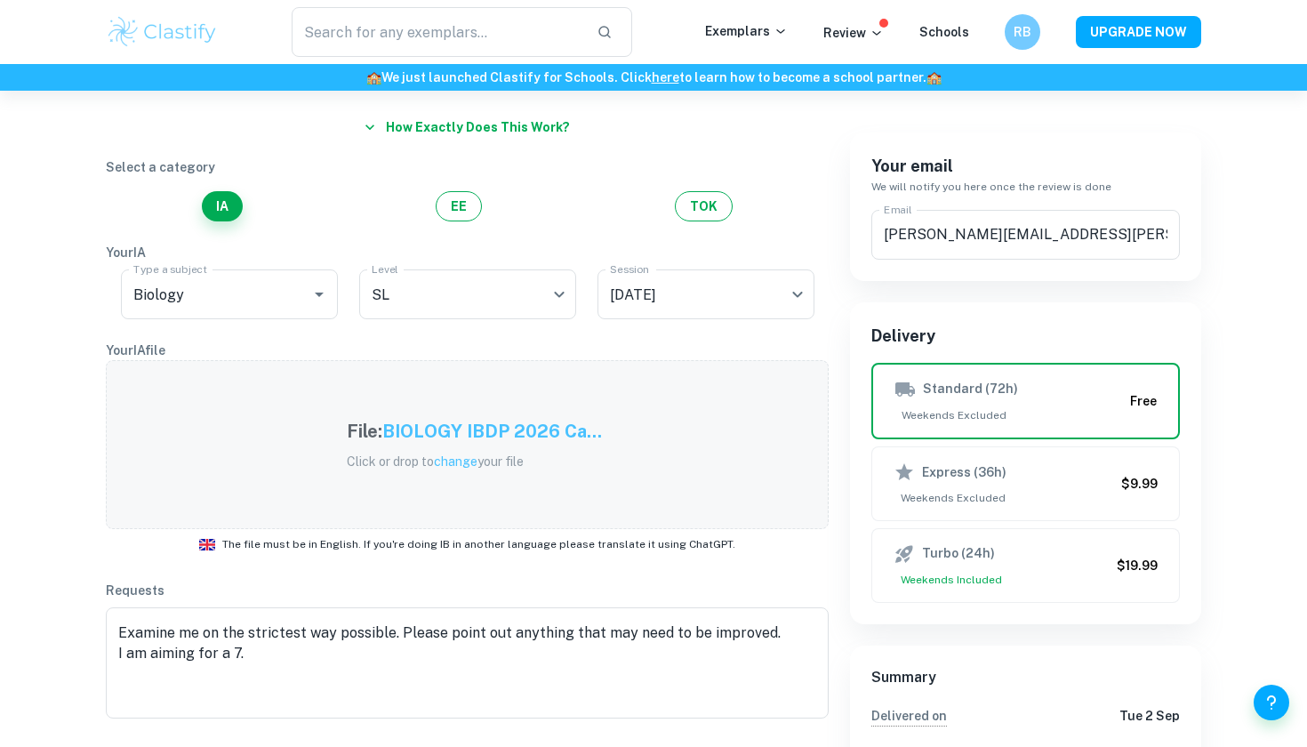
drag, startPoint x: 795, startPoint y: 567, endPoint x: 769, endPoint y: 563, distance: 26.2
click at [769, 563] on div "How exactly does this work? Select a category IA EE TOK Your IA Type a subject …" at bounding box center [456, 641] width 744 height 1103
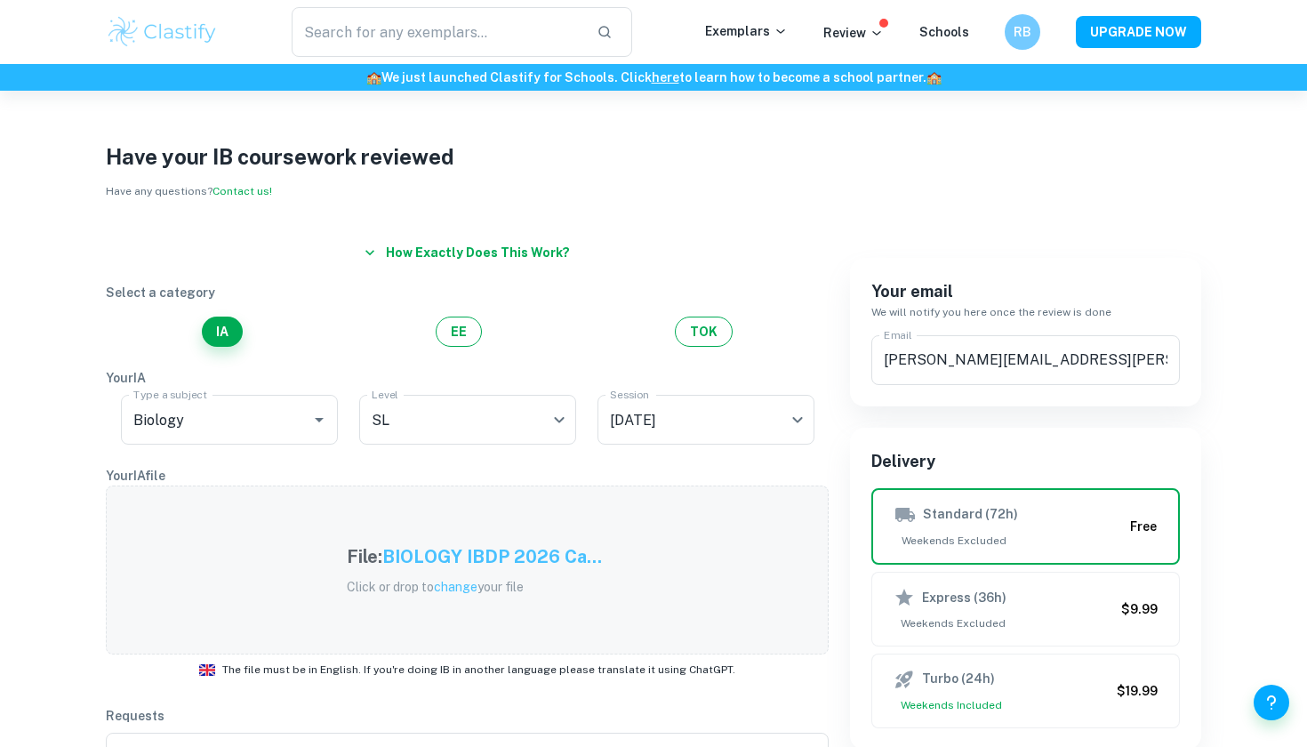
scroll to position [0, 0]
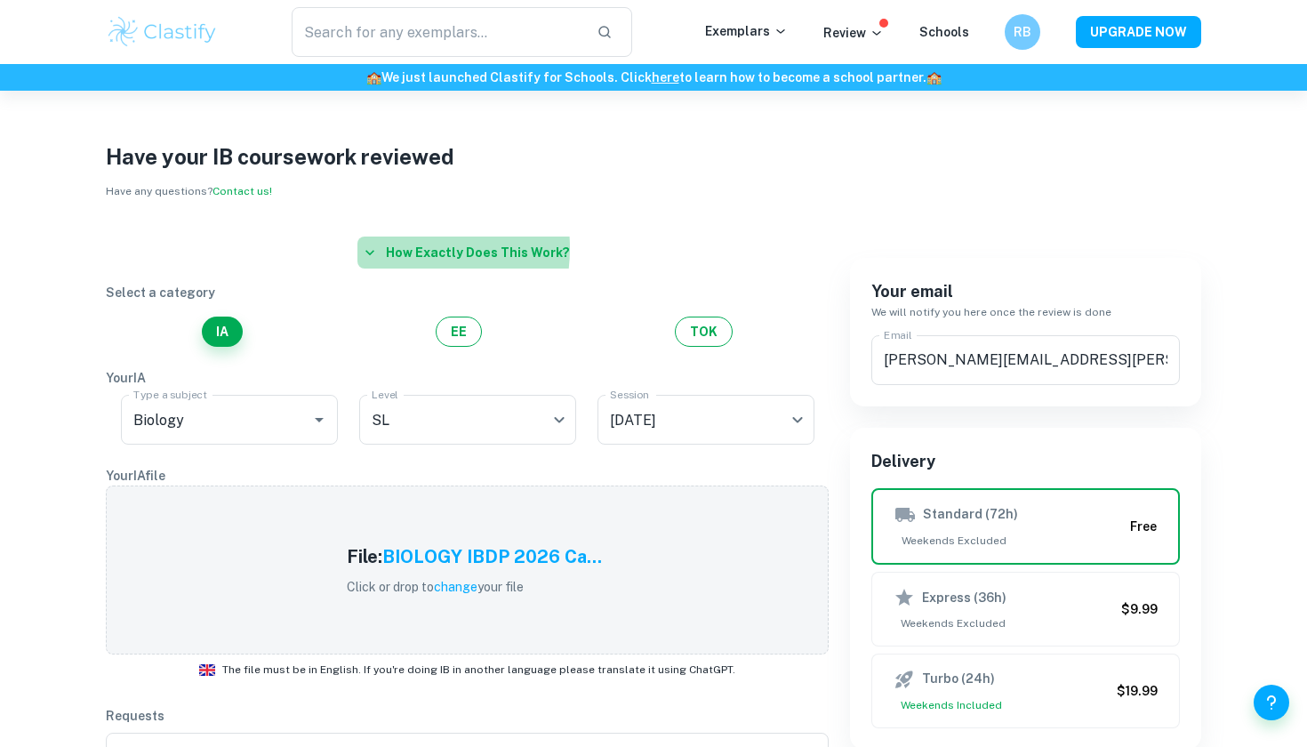
click at [390, 248] on button "How exactly does this work?" at bounding box center [467, 252] width 220 height 32
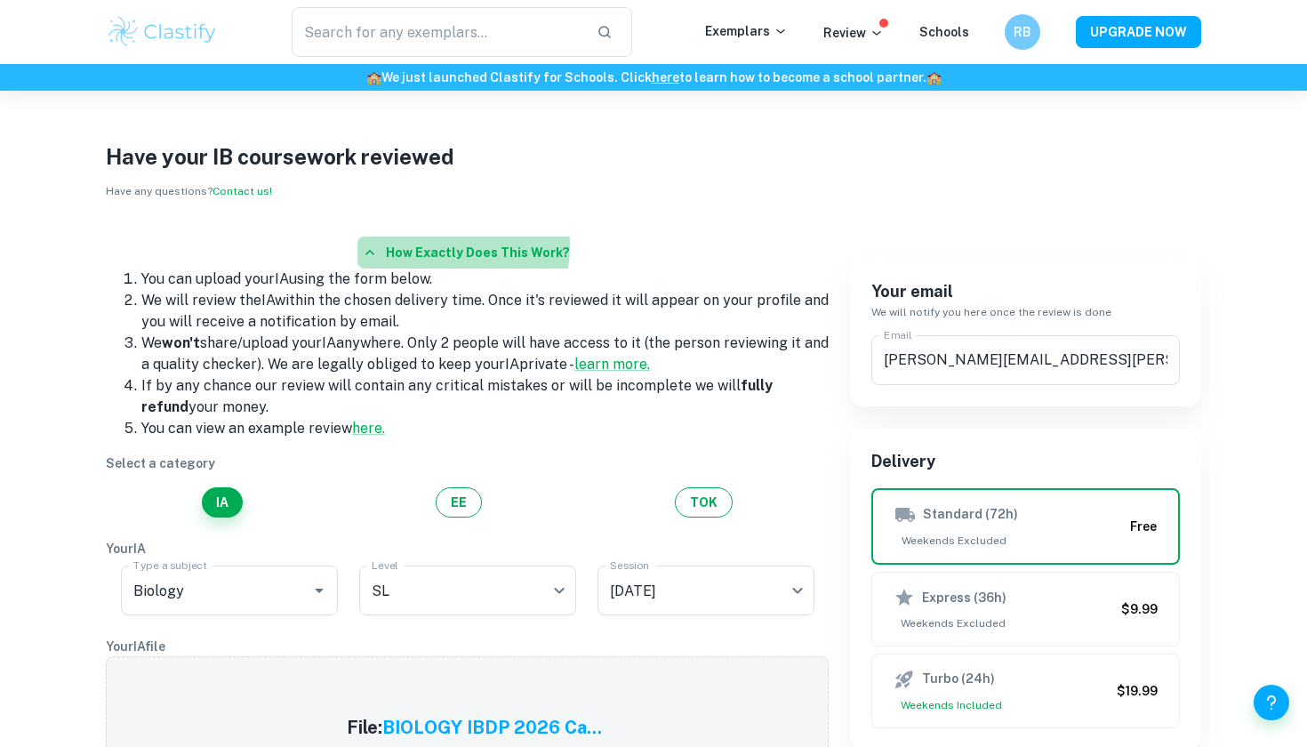
click at [420, 245] on button "How exactly does this work?" at bounding box center [467, 252] width 220 height 32
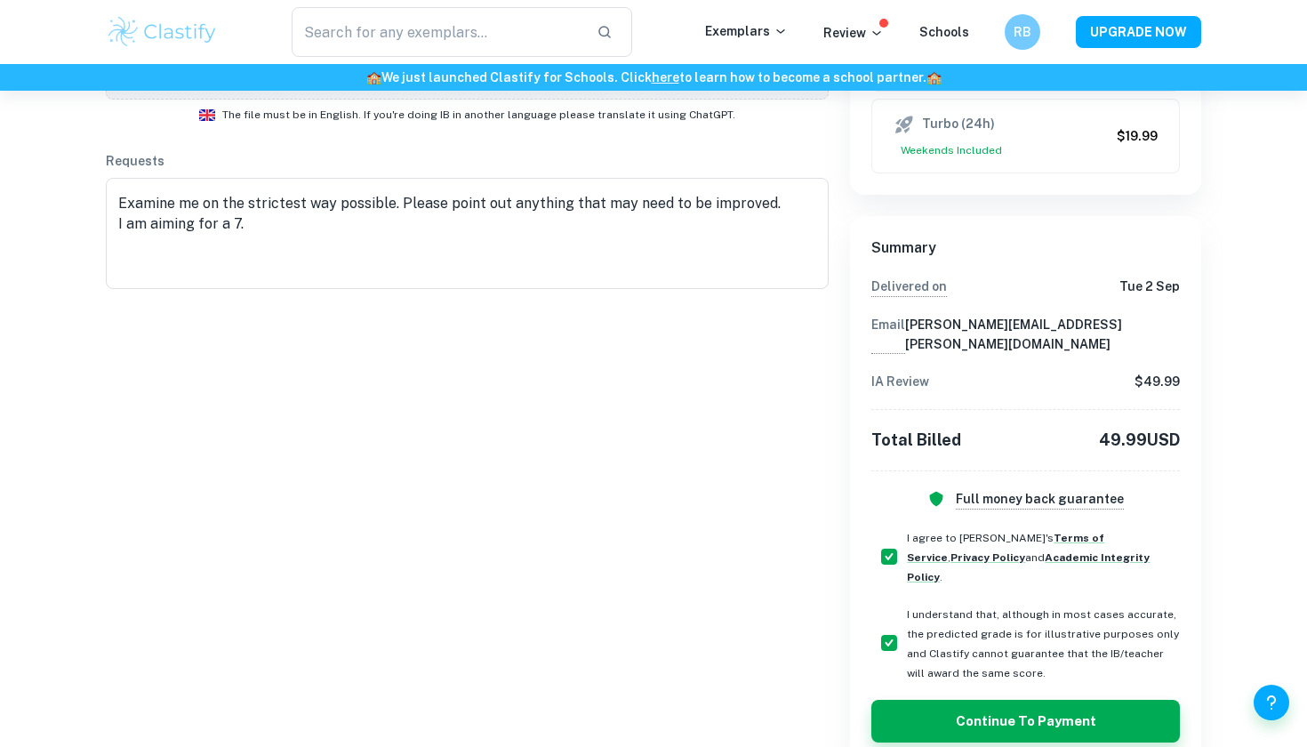
scroll to position [554, 0]
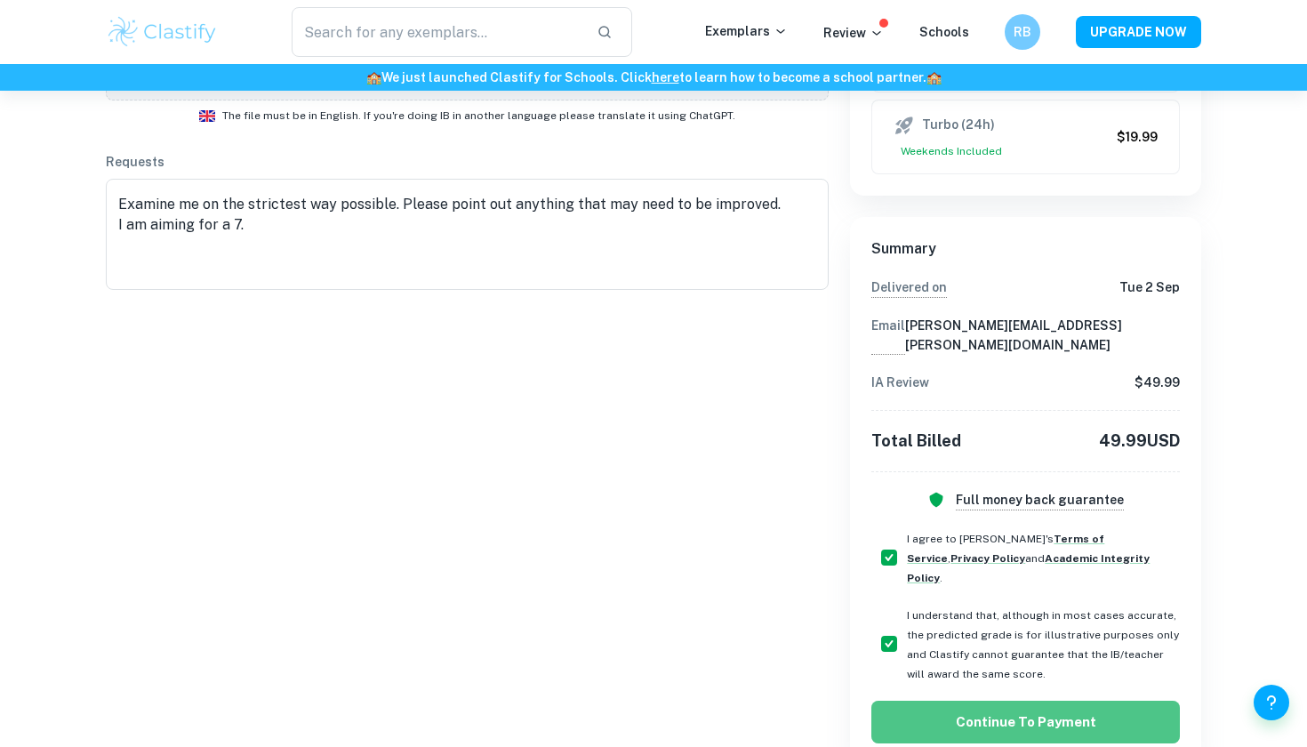
click at [1003, 700] on button "Continue to Payment" at bounding box center [1025, 721] width 308 height 43
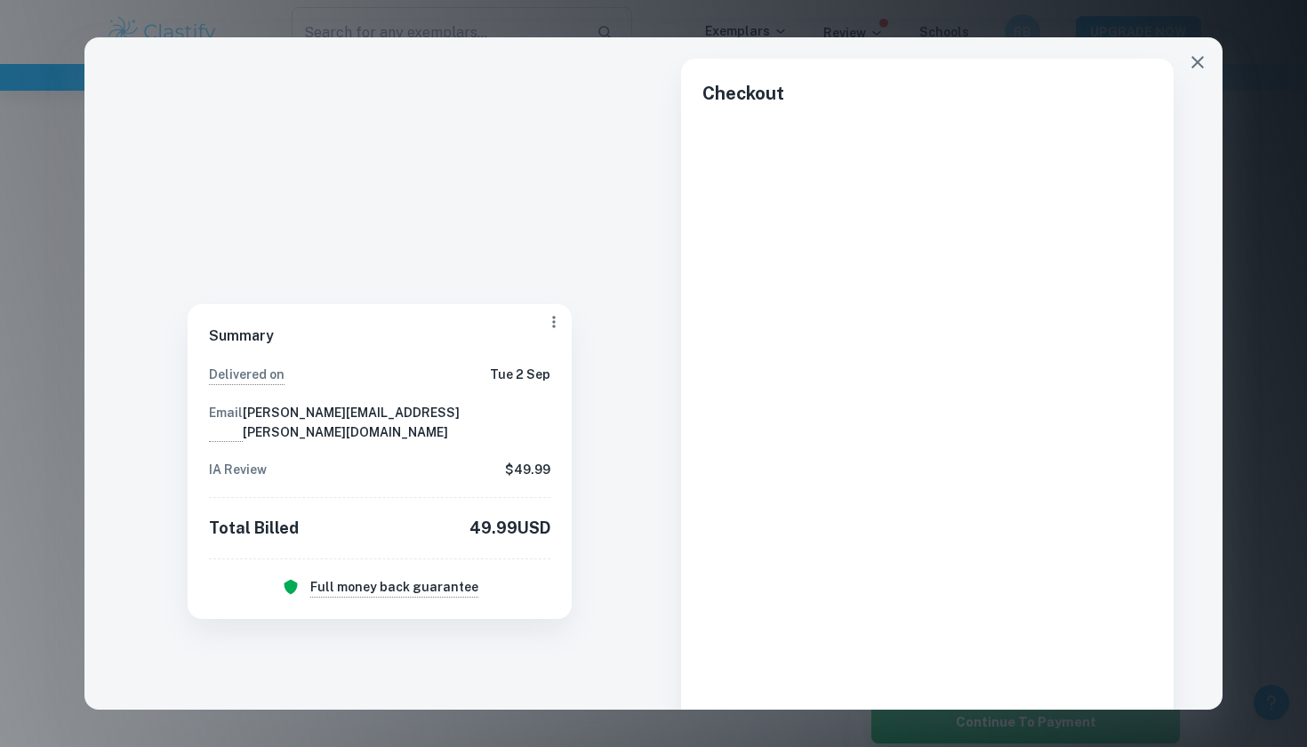
click at [1195, 62] on icon "button" at bounding box center [1197, 62] width 21 height 21
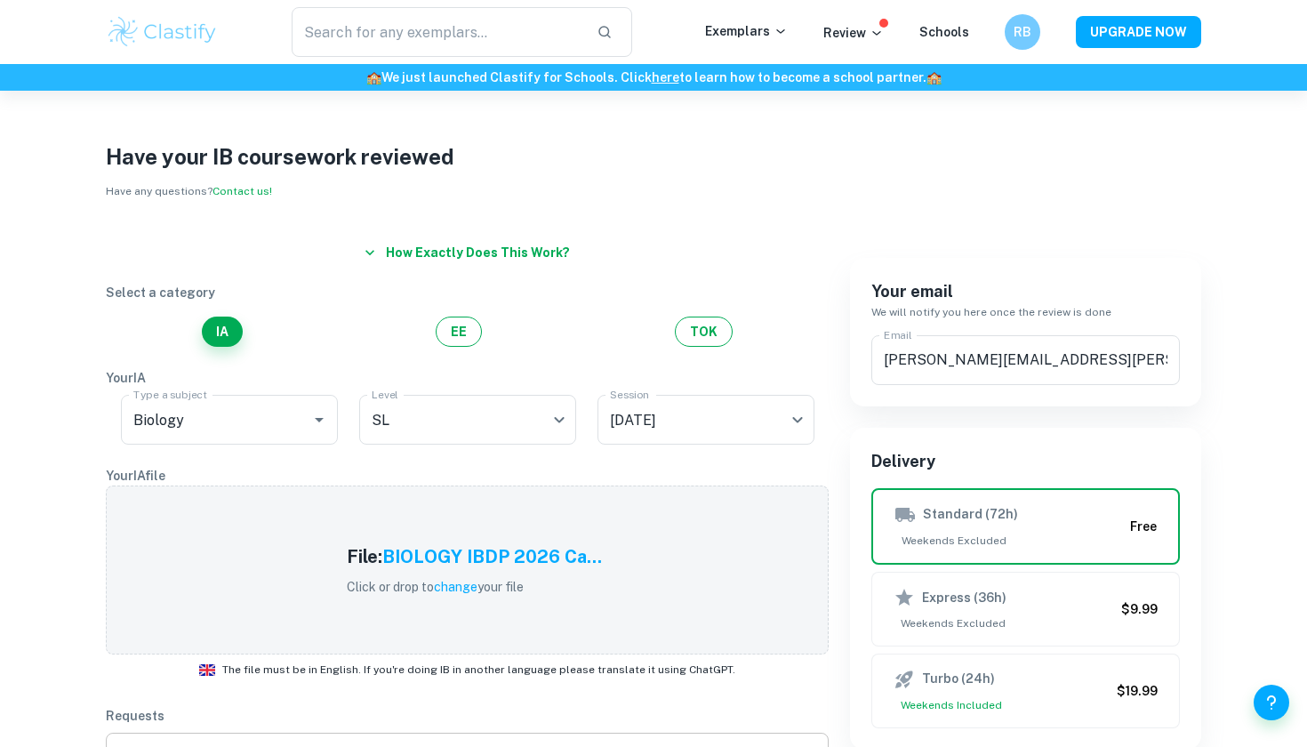
scroll to position [0, 0]
click at [1015, 35] on h6 "RB" at bounding box center [1023, 31] width 20 height 19
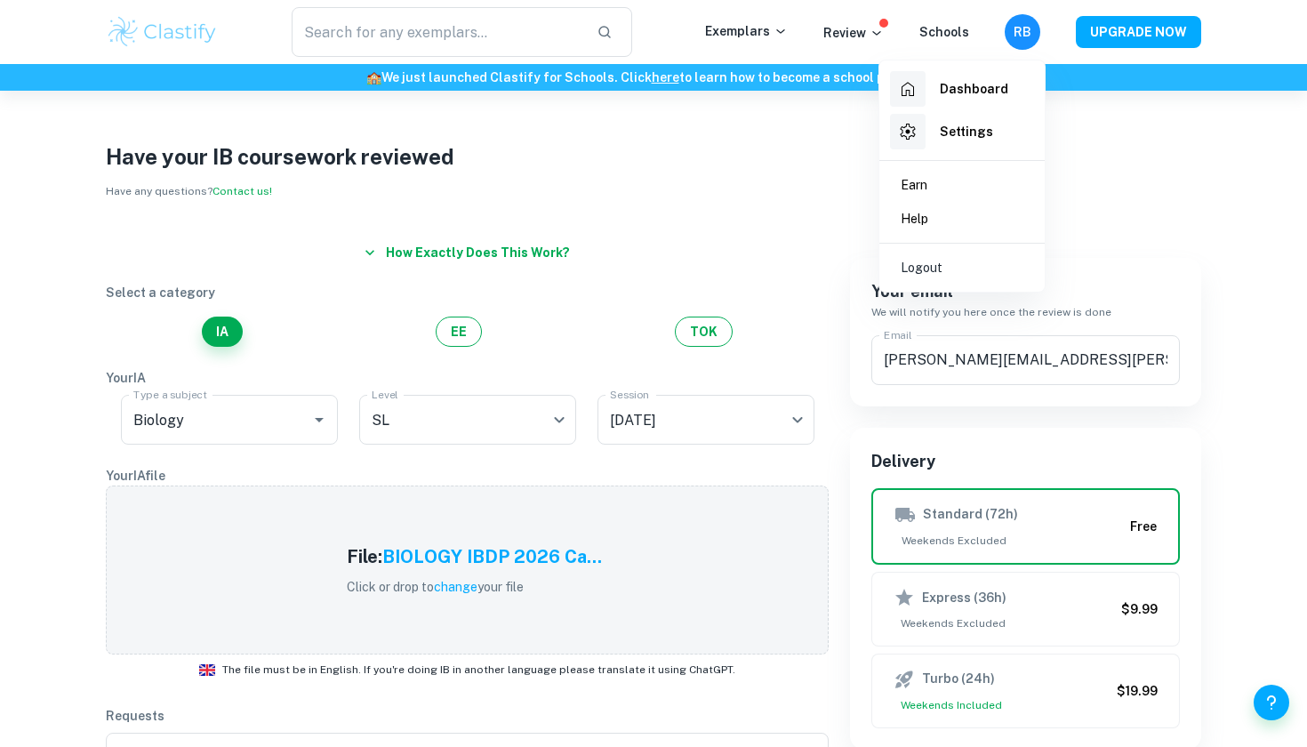
click at [979, 96] on h6 "Dashboard" at bounding box center [974, 89] width 68 height 20
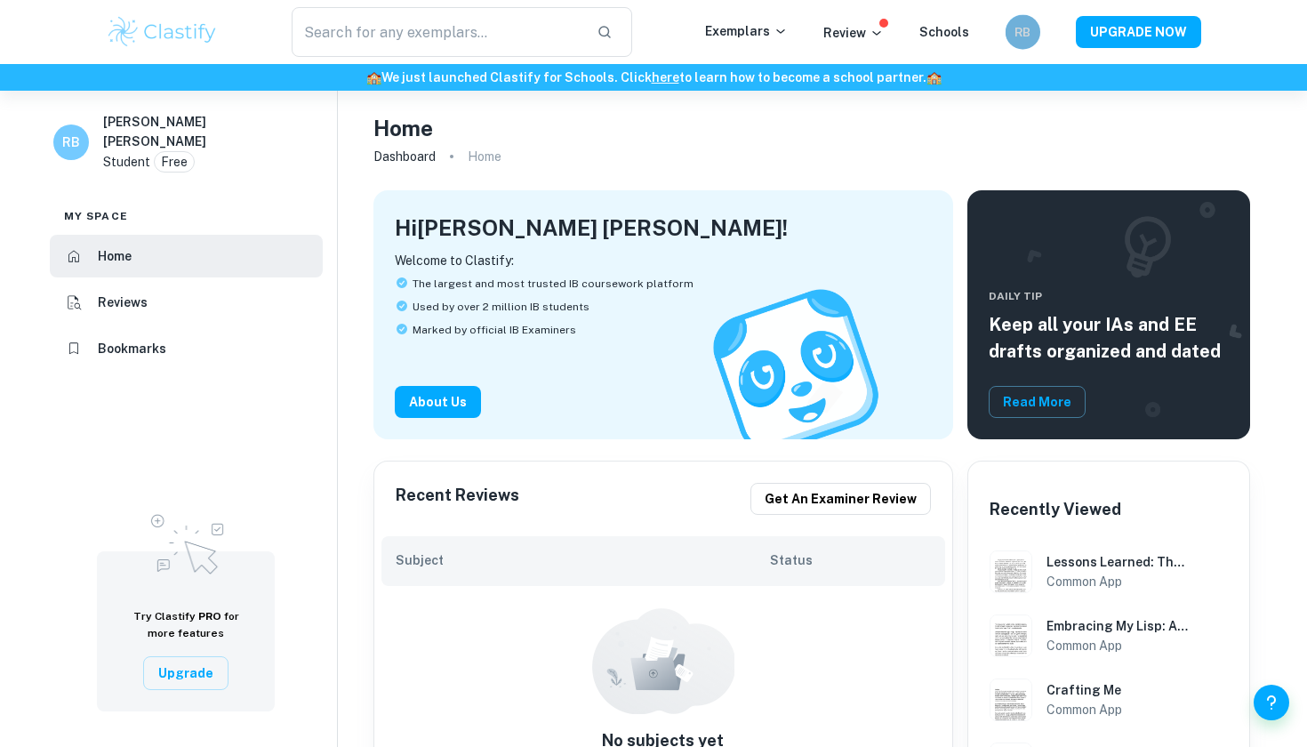
click at [1038, 30] on div "RB" at bounding box center [1022, 31] width 35 height 35
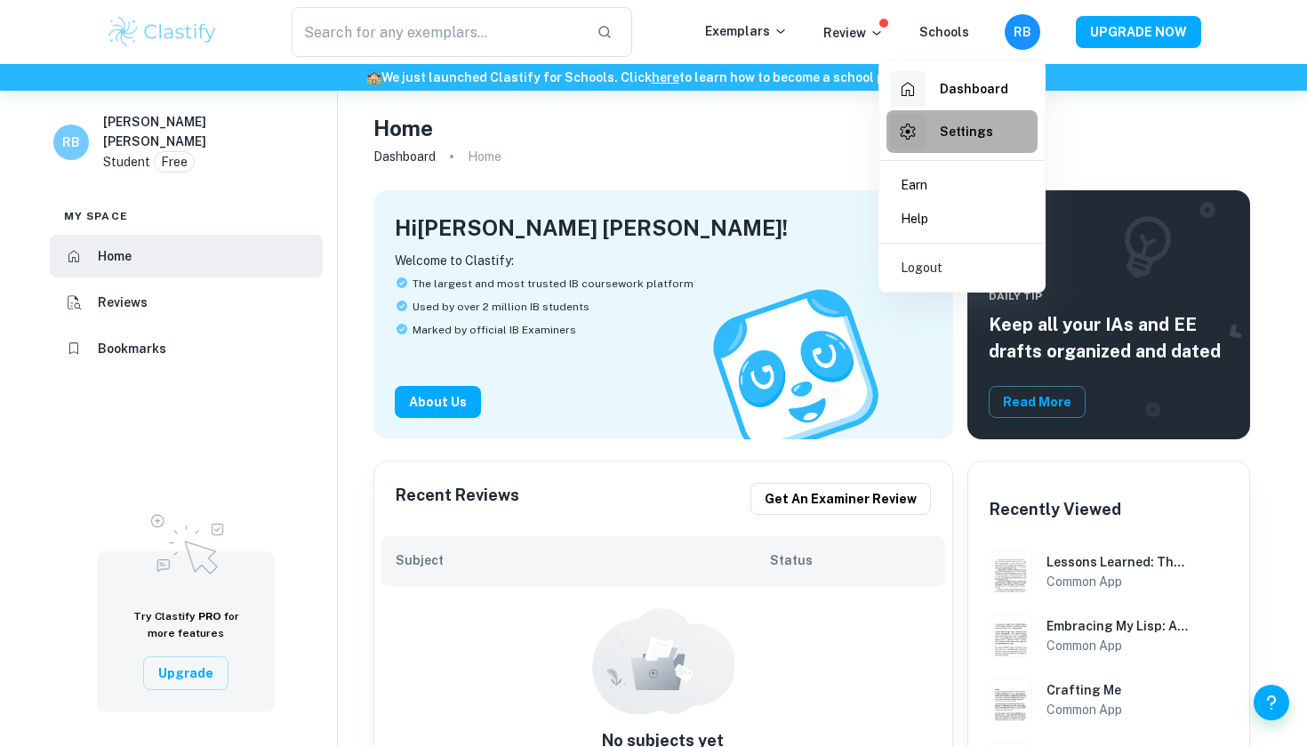
click at [982, 129] on h6 "Settings" at bounding box center [966, 132] width 53 height 20
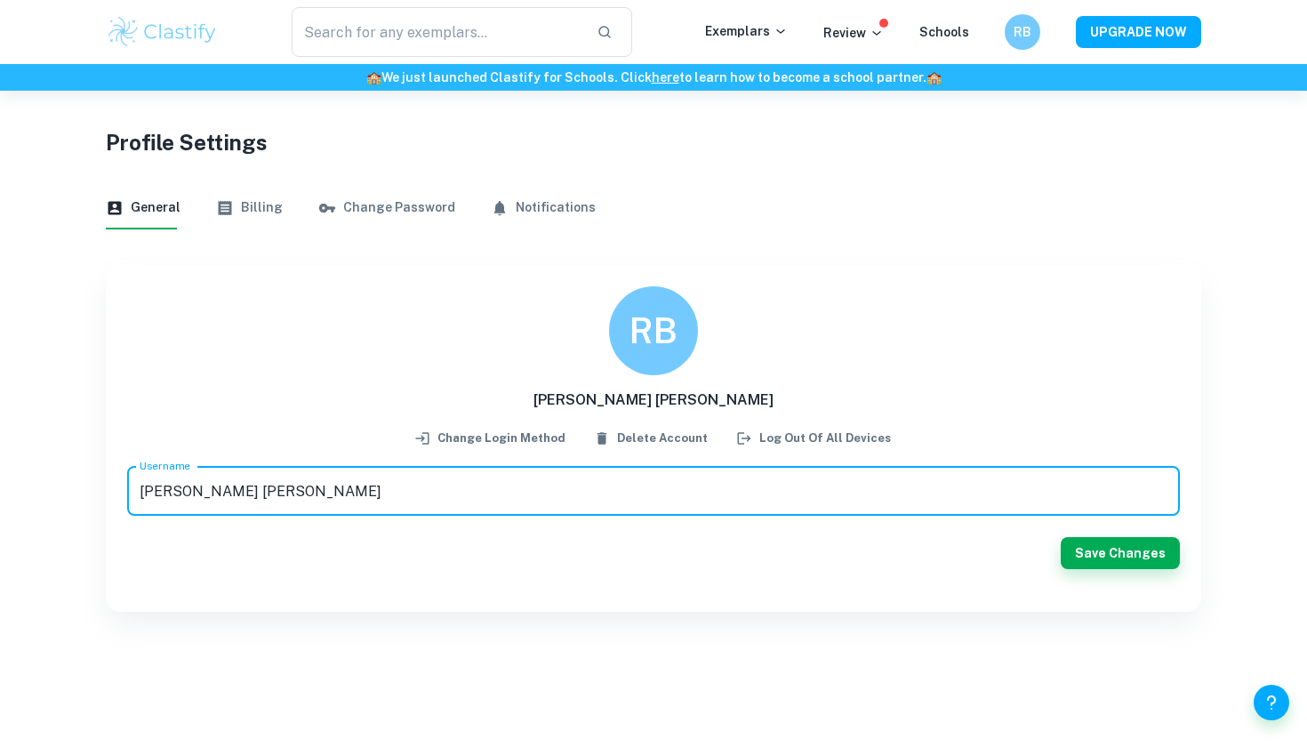
click at [252, 212] on button "Billing" at bounding box center [249, 208] width 67 height 43
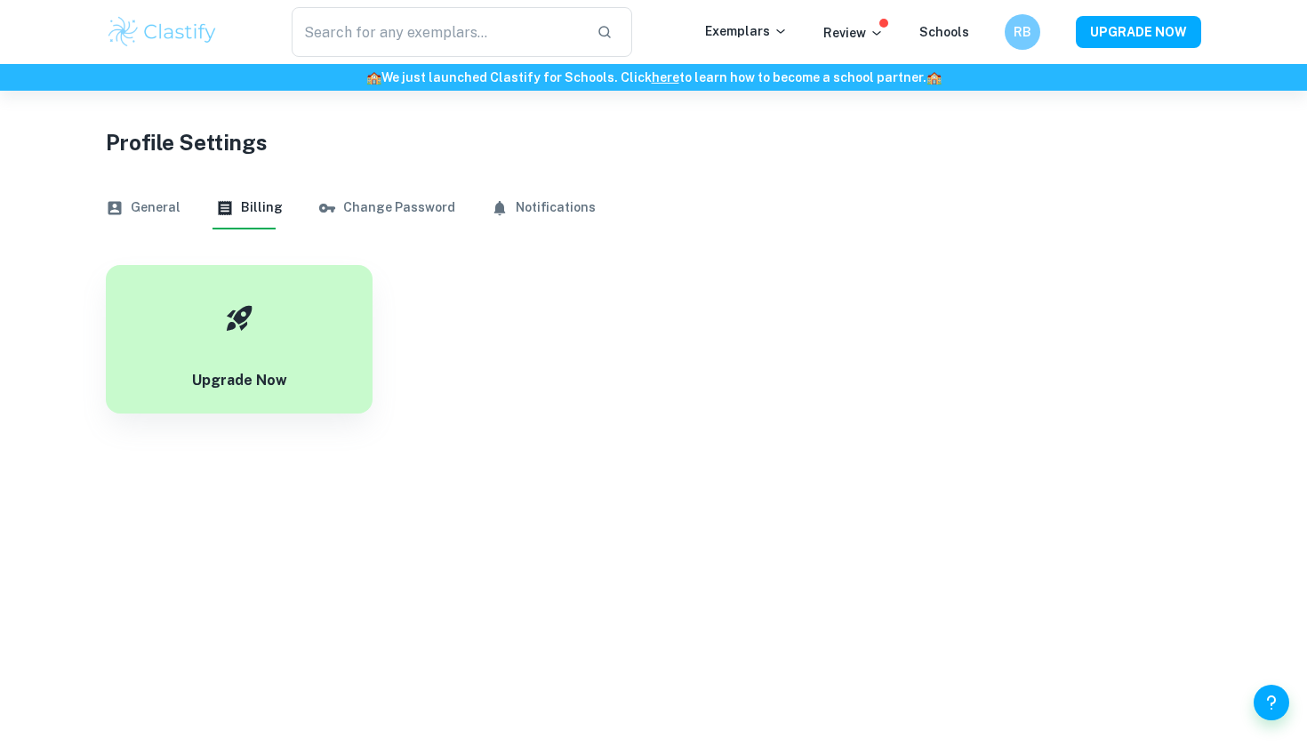
click at [146, 215] on button "General" at bounding box center [143, 208] width 75 height 43
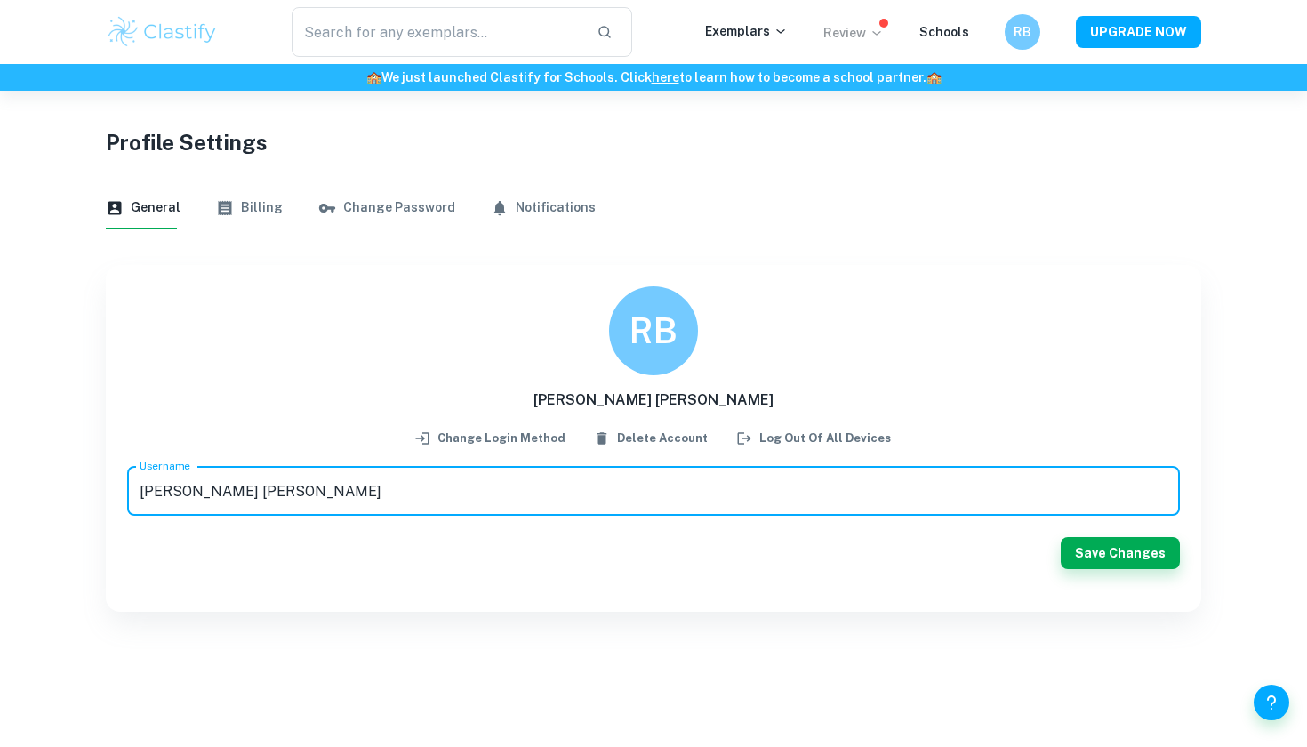
click at [881, 31] on icon at bounding box center [876, 33] width 14 height 14
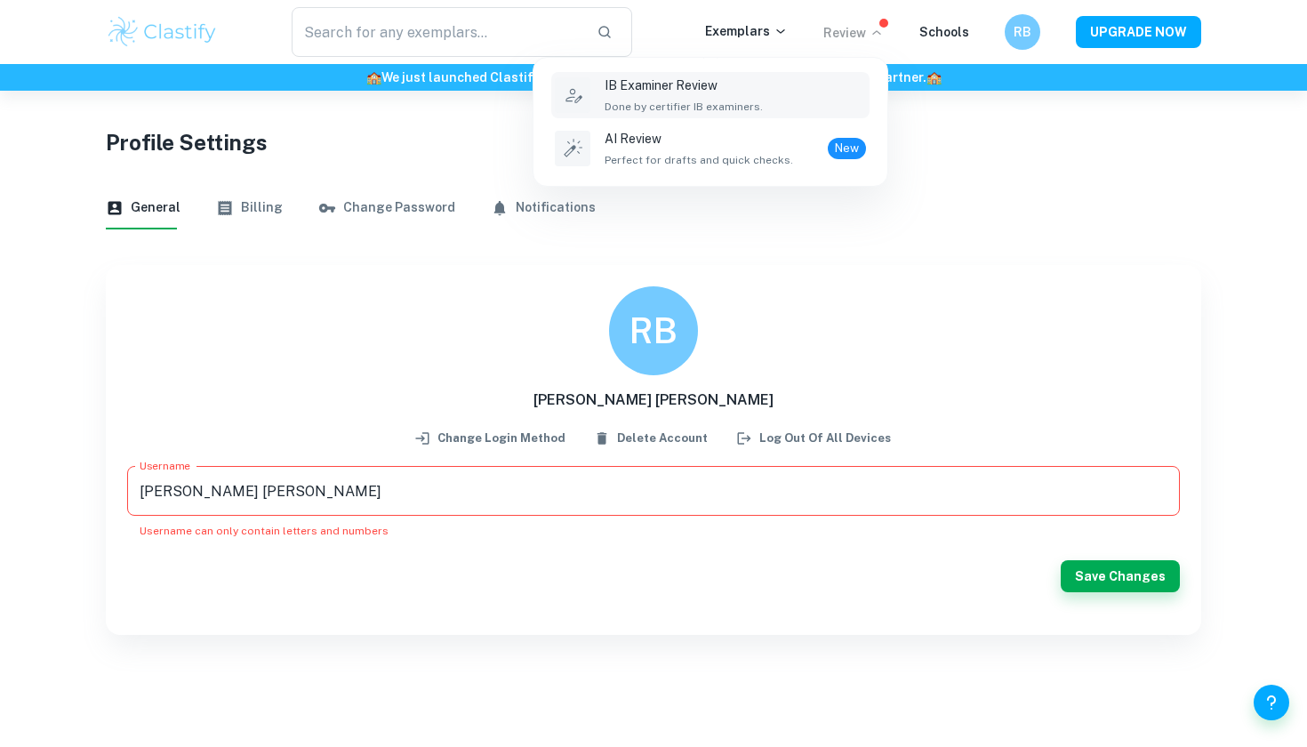
click at [788, 79] on div "IB Examiner Review Done by certifier IB examiners." at bounding box center [734, 95] width 261 height 39
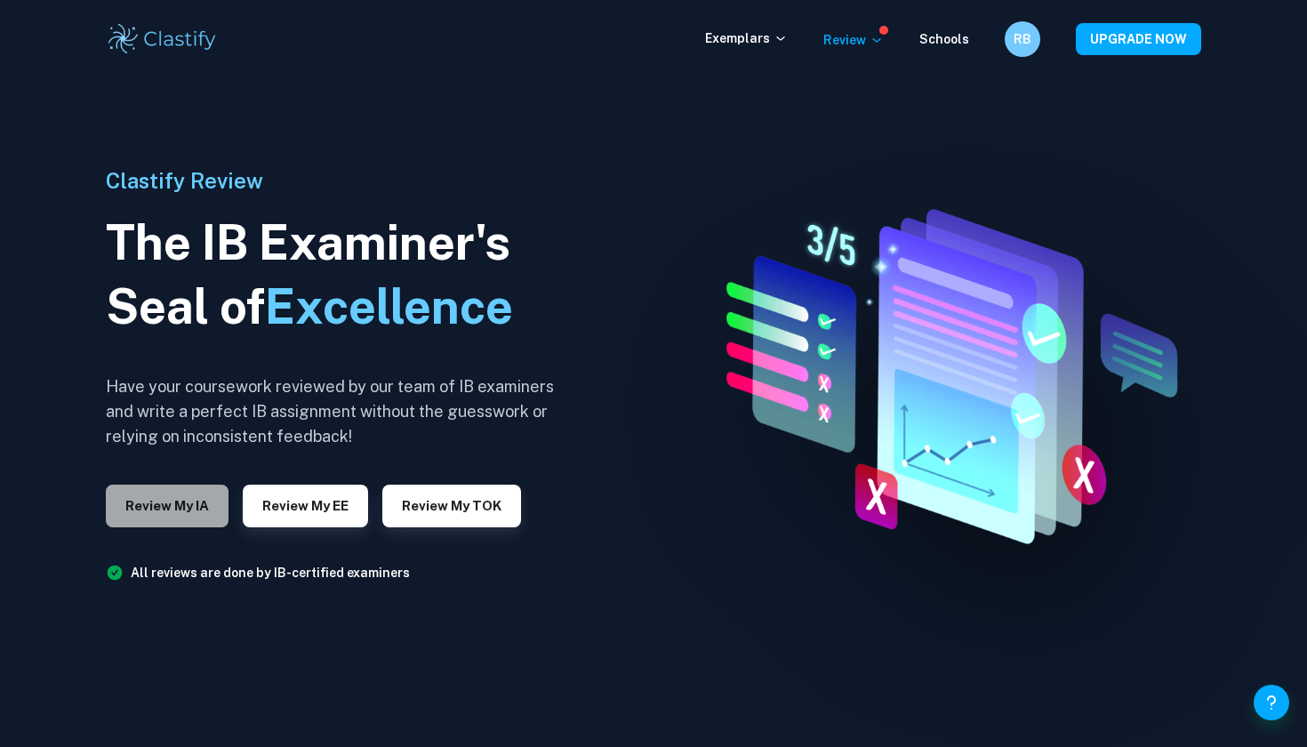
click at [188, 492] on button "Review my IA" at bounding box center [167, 505] width 123 height 43
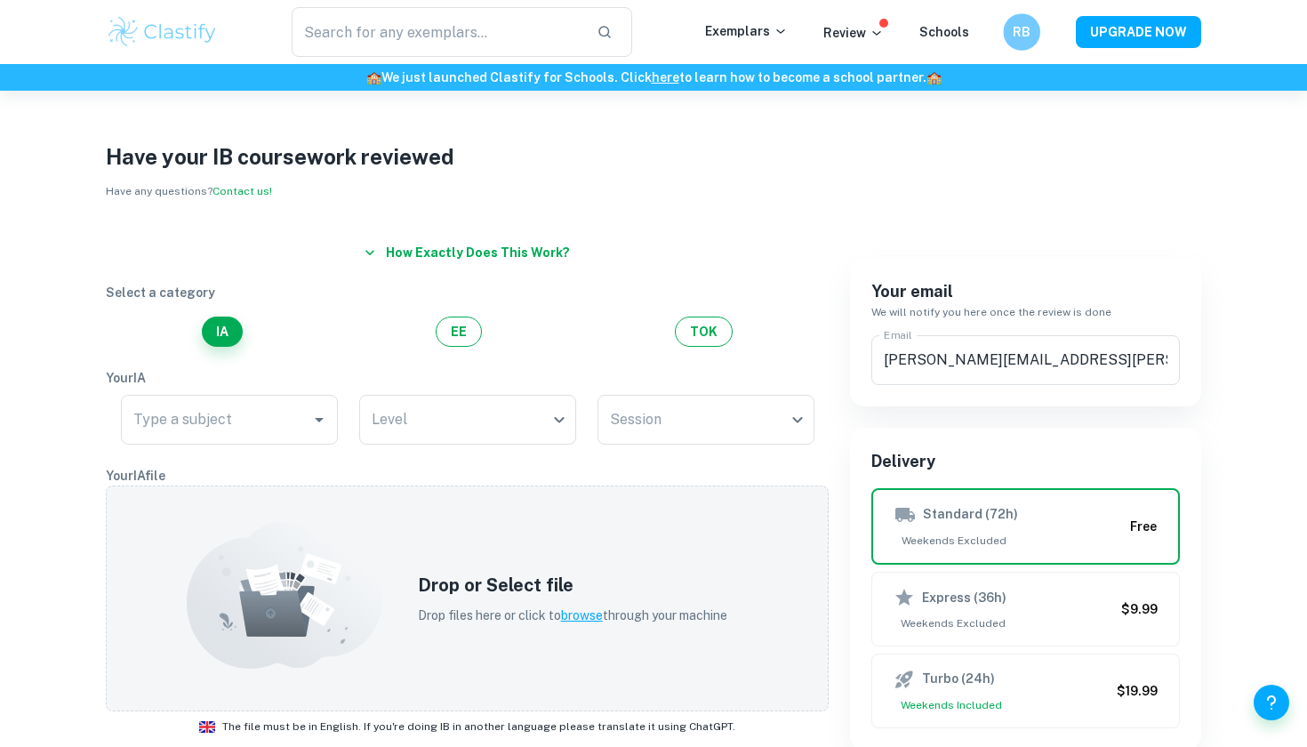
click at [1030, 35] on h6 "RB" at bounding box center [1021, 32] width 21 height 20
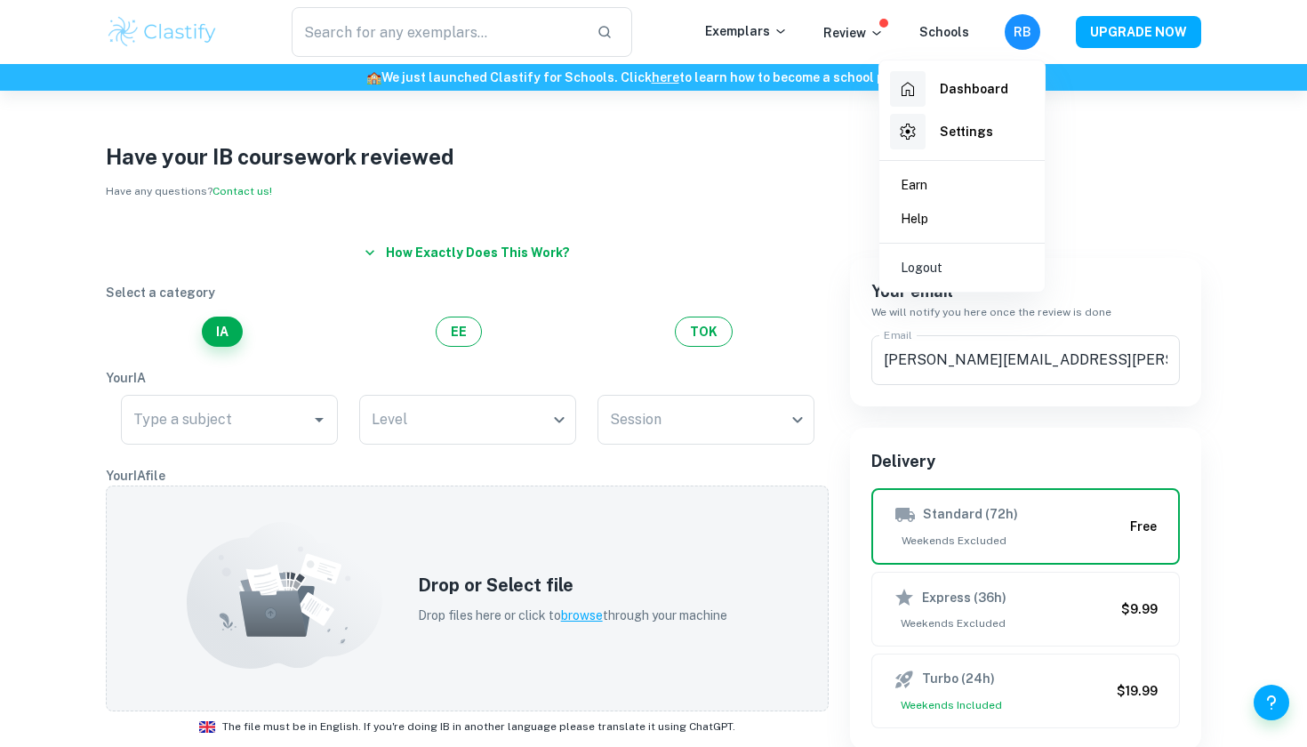
click at [1111, 140] on div at bounding box center [653, 373] width 1307 height 747
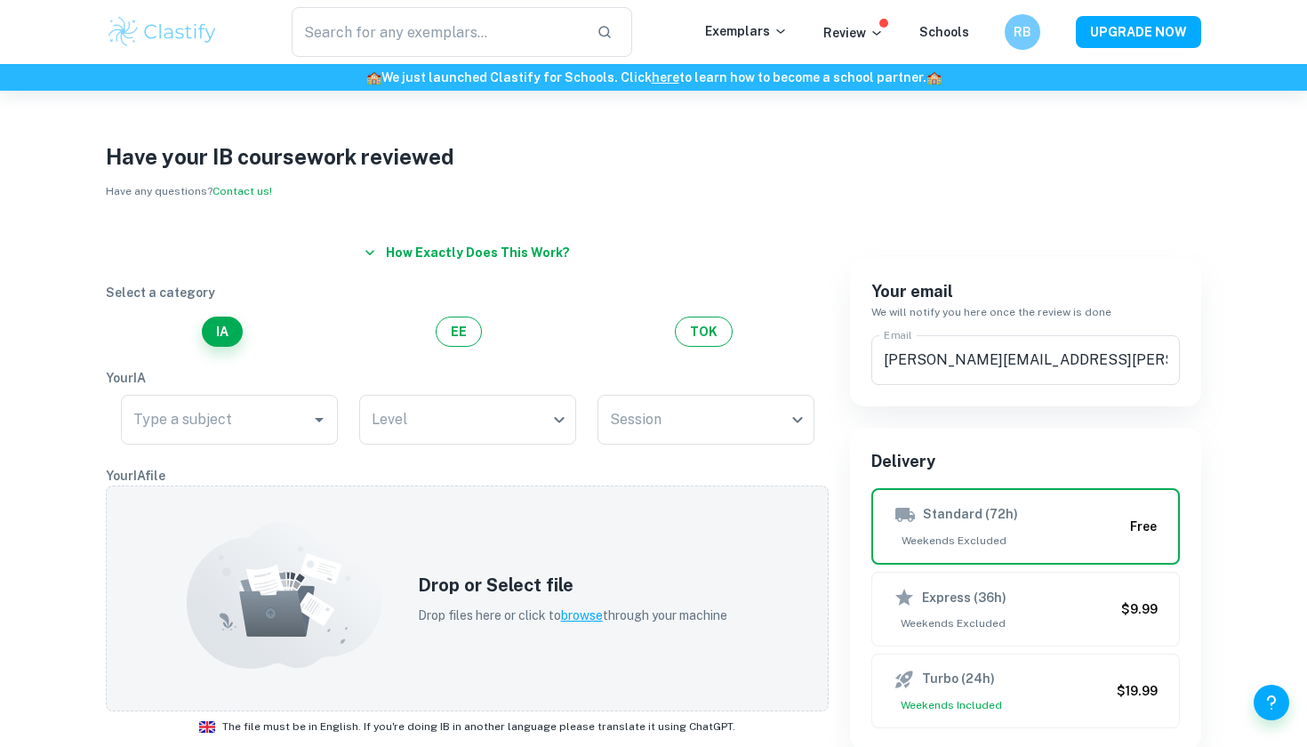
drag, startPoint x: 7, startPoint y: 0, endPoint x: 1196, endPoint y: 201, distance: 1205.3
click at [1196, 201] on div "Have your IB coursework reviewed Have any questions? Contact us! How exactly do…" at bounding box center [653, 715] width 1138 height 1249
click at [1020, 32] on h6 "RB" at bounding box center [1022, 32] width 21 height 20
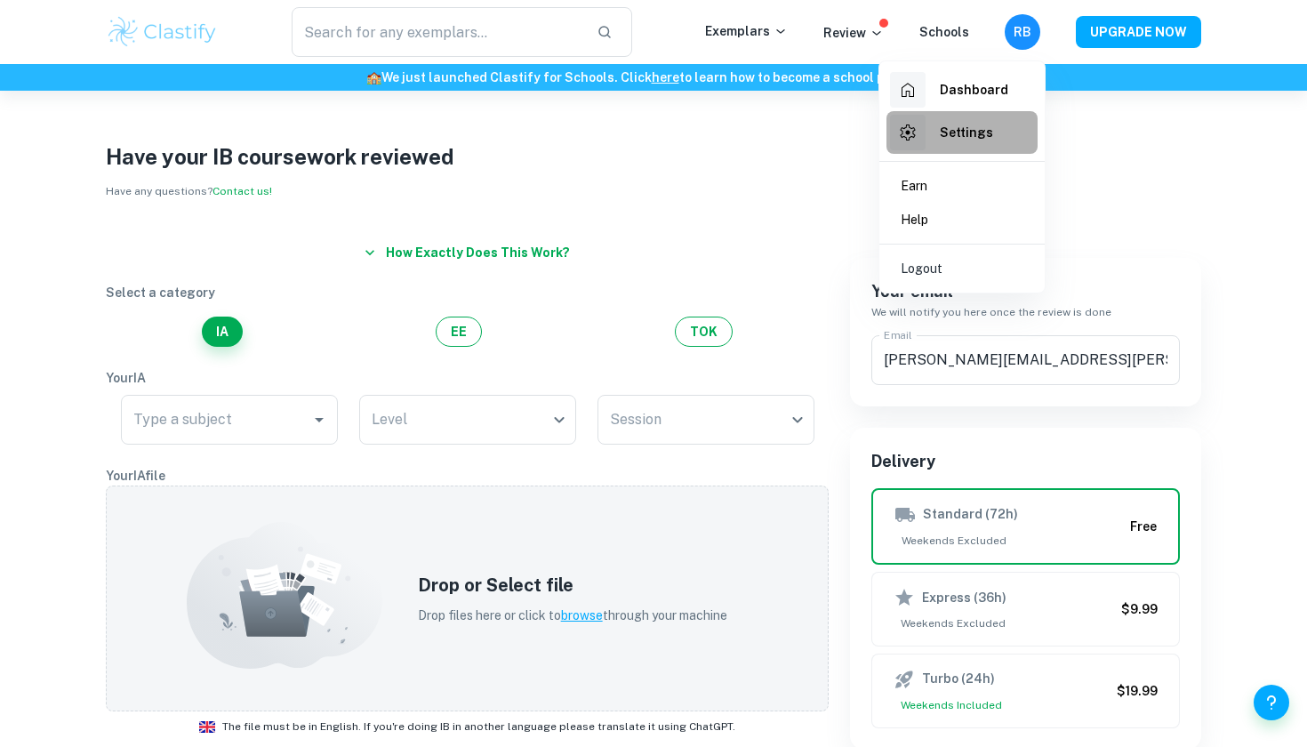
click at [963, 132] on h6 "Settings" at bounding box center [966, 133] width 53 height 20
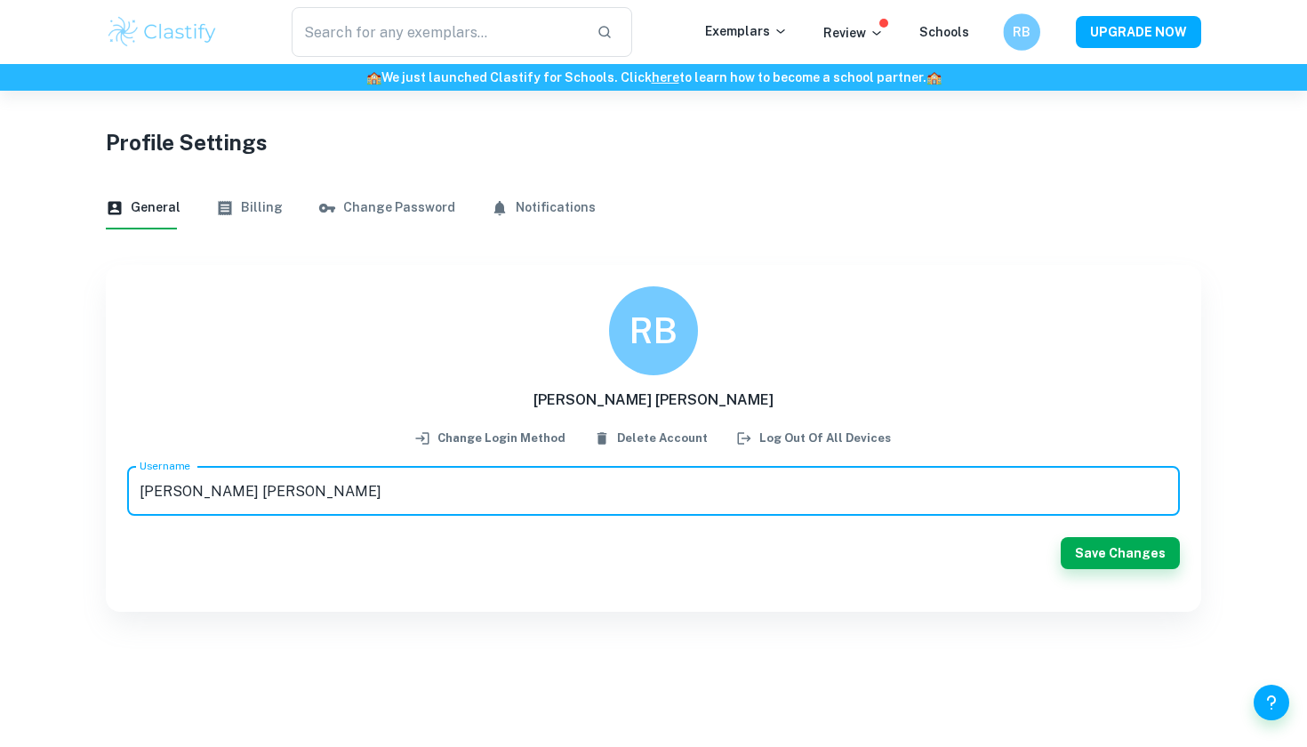
click at [1014, 31] on div "RB" at bounding box center [1021, 31] width 37 height 37
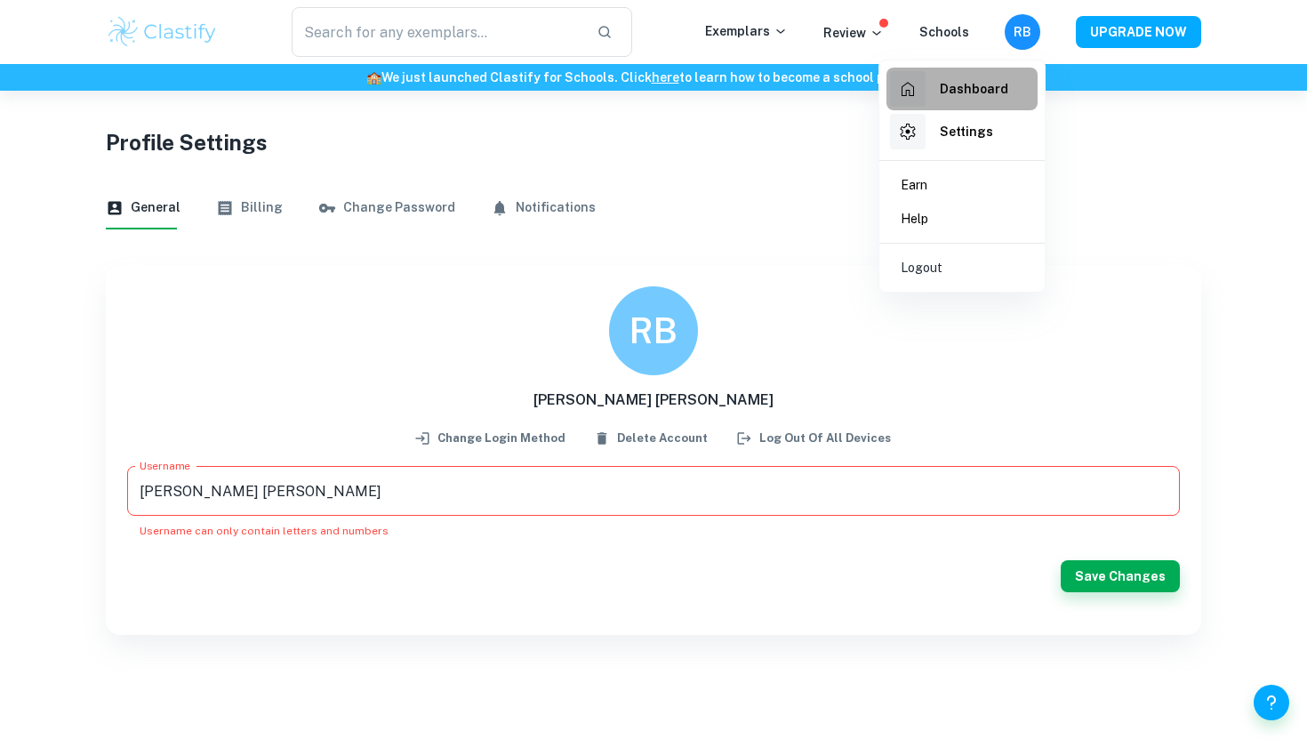
click at [974, 100] on div "Dashboard" at bounding box center [949, 89] width 118 height 36
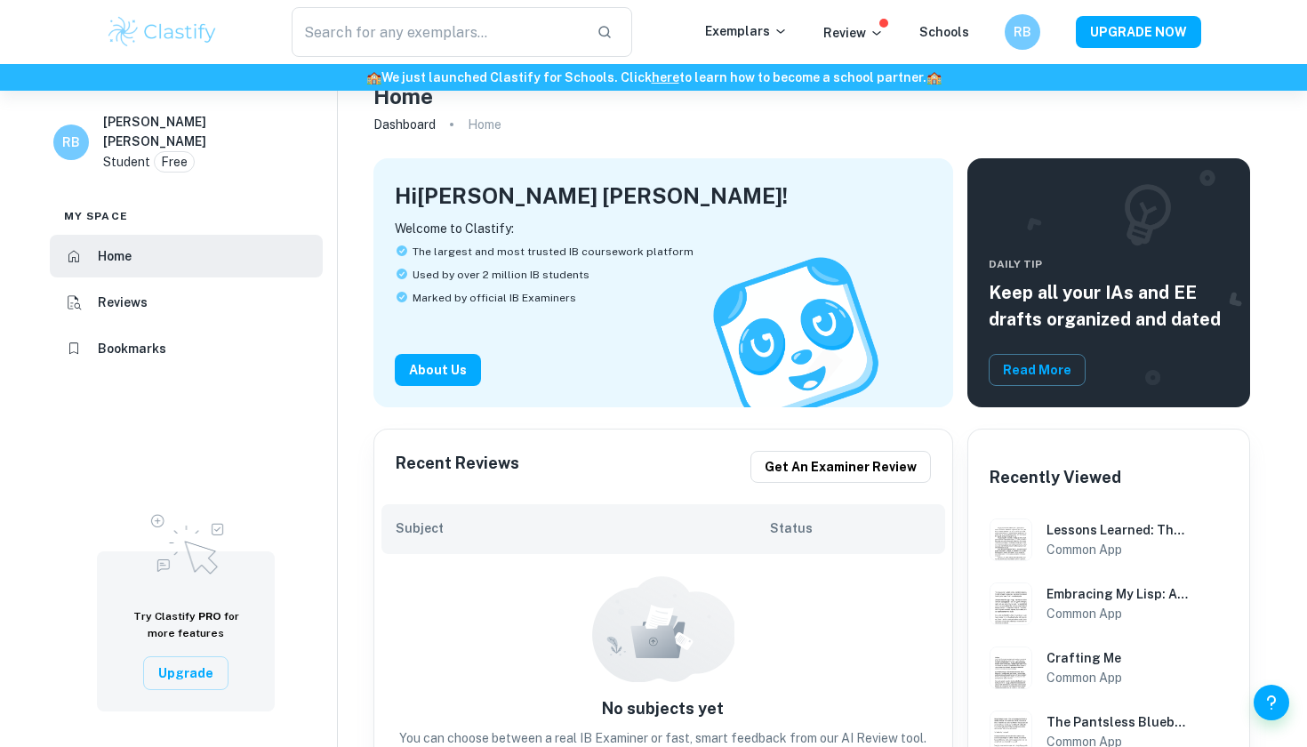
scroll to position [159, 0]
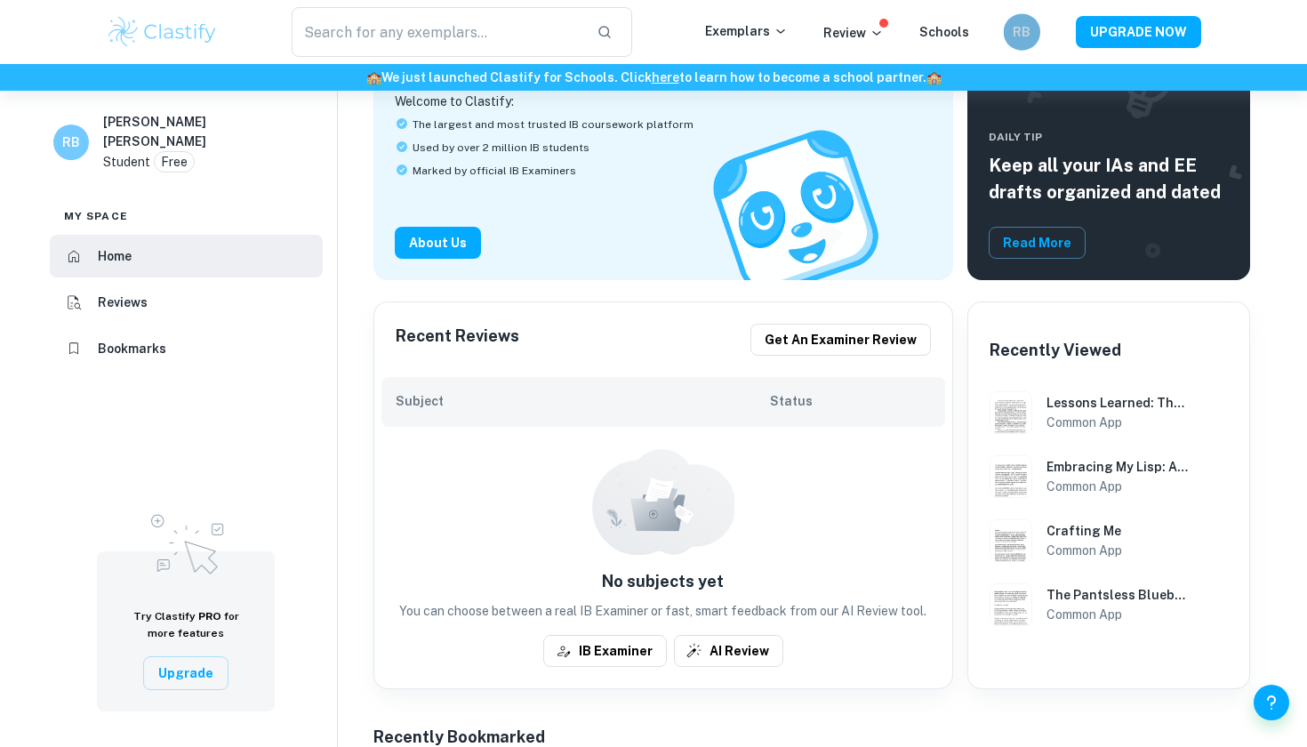
click at [1030, 28] on h6 "RB" at bounding box center [1021, 32] width 21 height 20
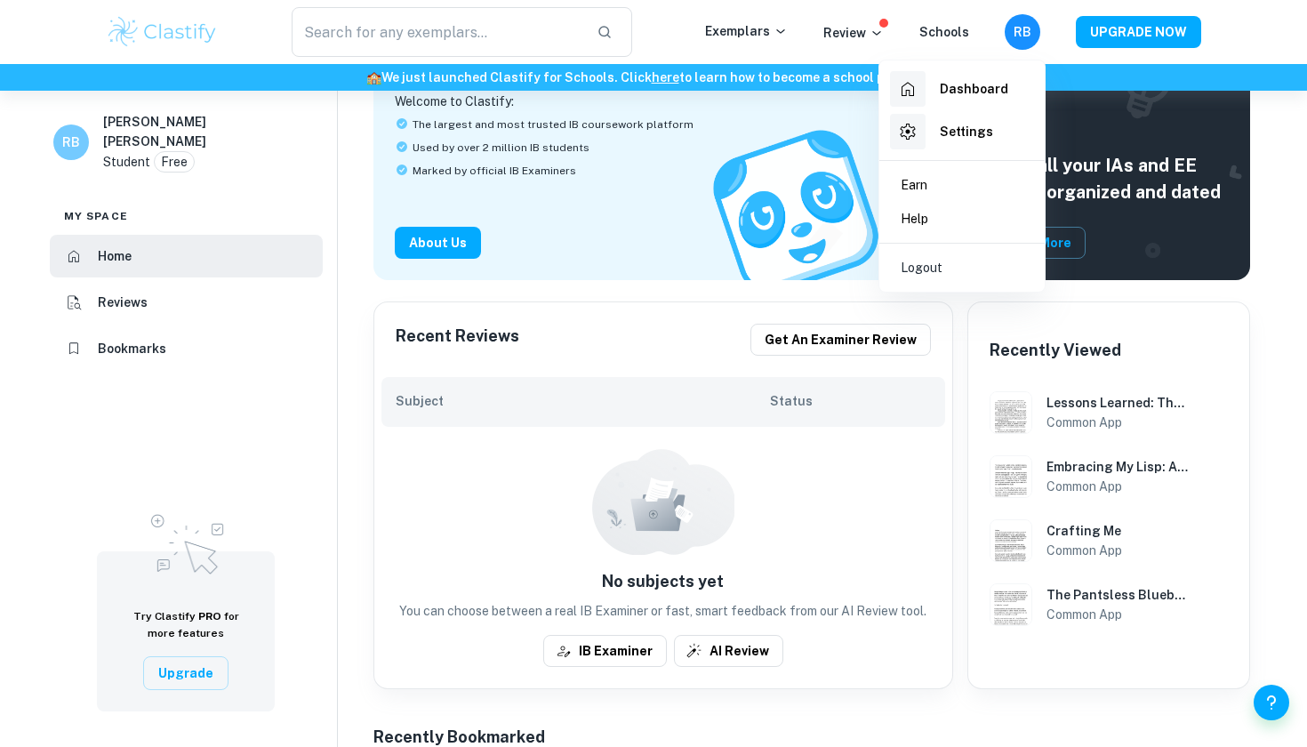
click at [962, 128] on h6 "Settings" at bounding box center [966, 132] width 53 height 20
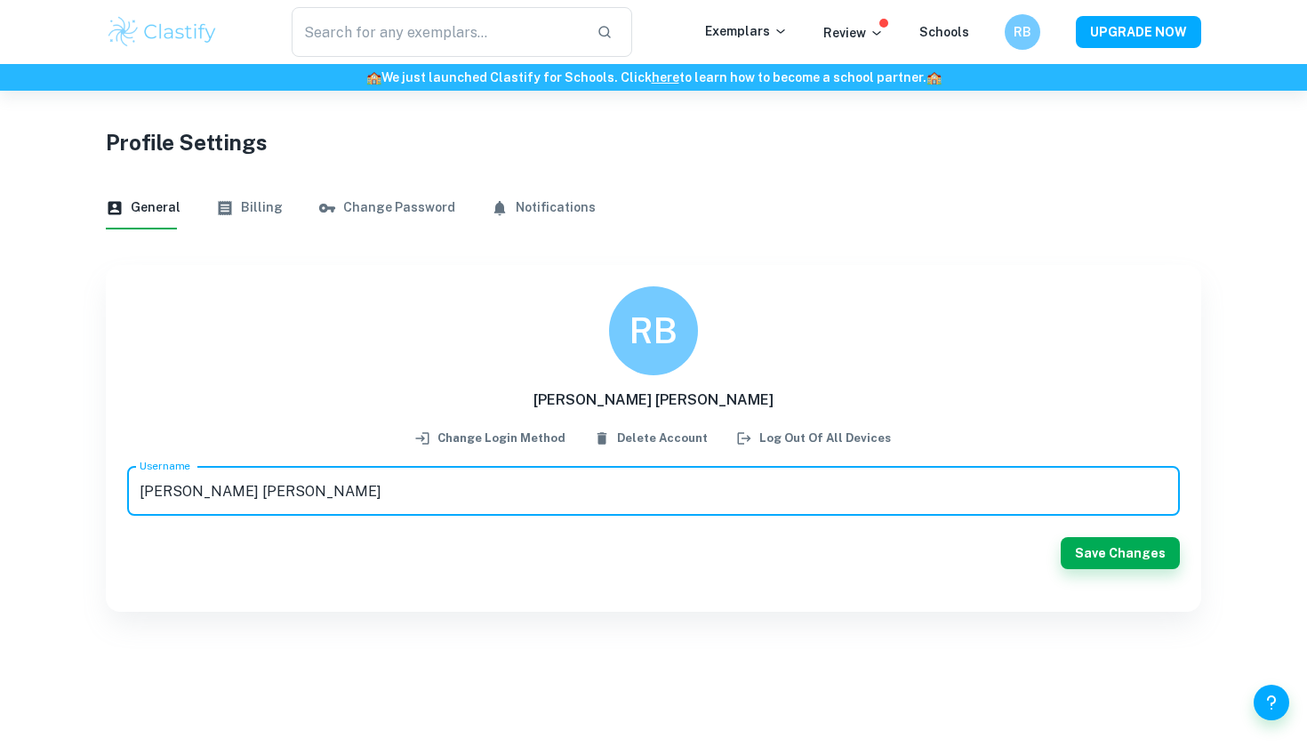
click at [1017, 43] on div "RB" at bounding box center [1022, 32] width 36 height 36
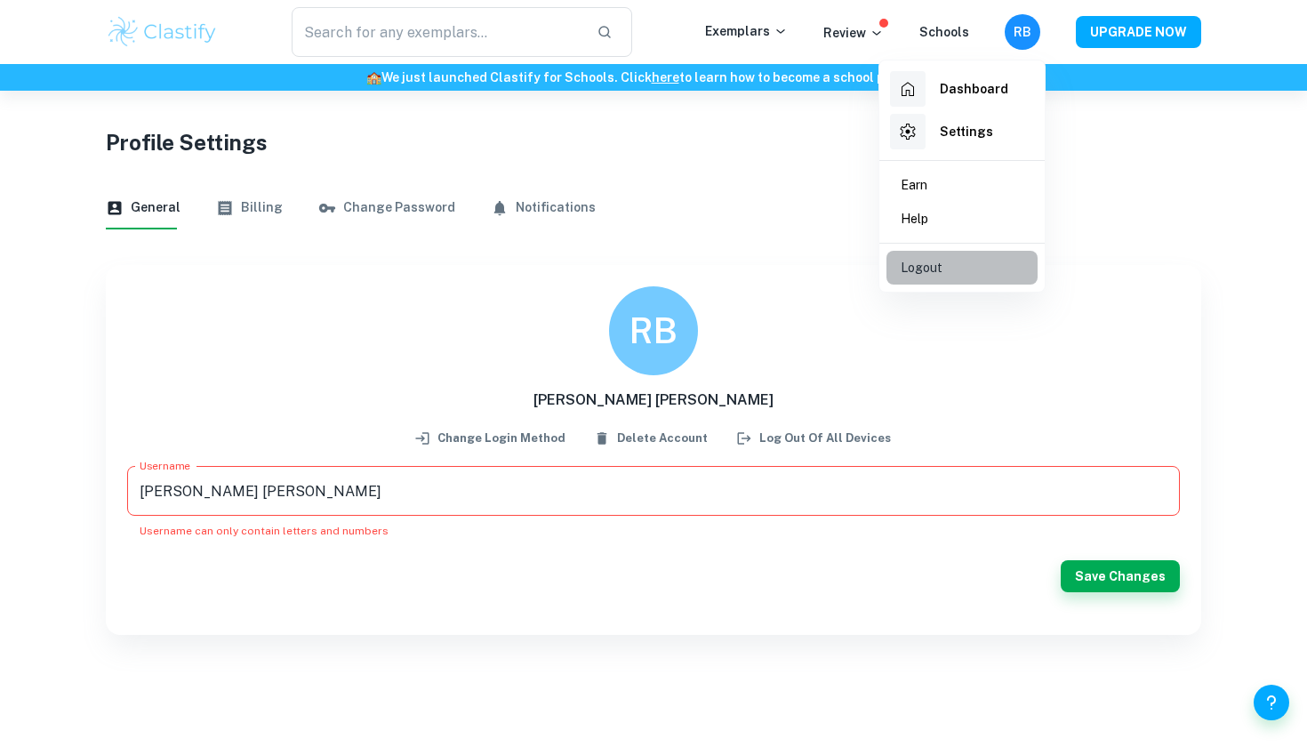
click at [940, 260] on p "Logout" at bounding box center [921, 268] width 42 height 20
